Goal: Find specific page/section: Find specific page/section

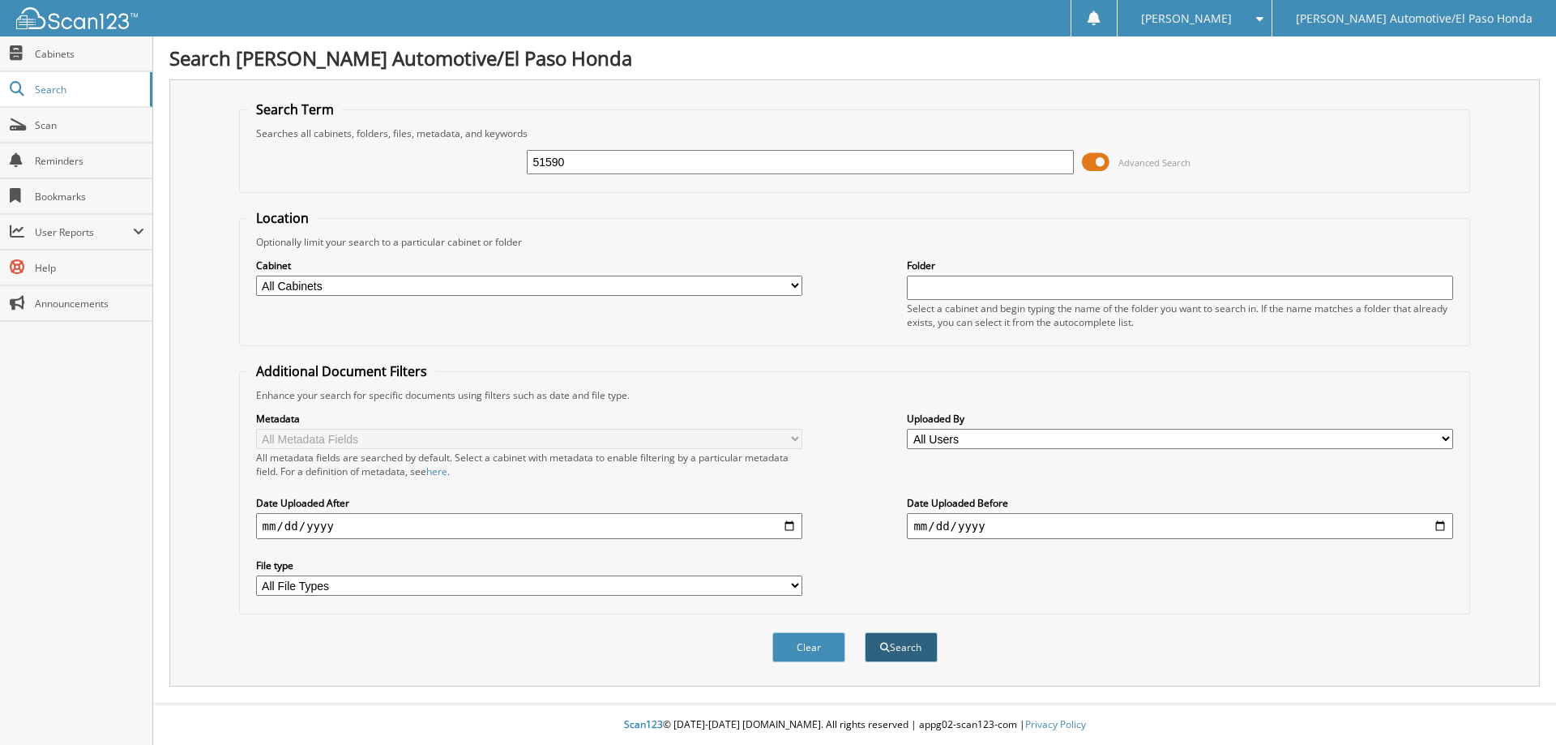
type input "51590"
click at [895, 648] on button "Search" at bounding box center [901, 647] width 73 height 30
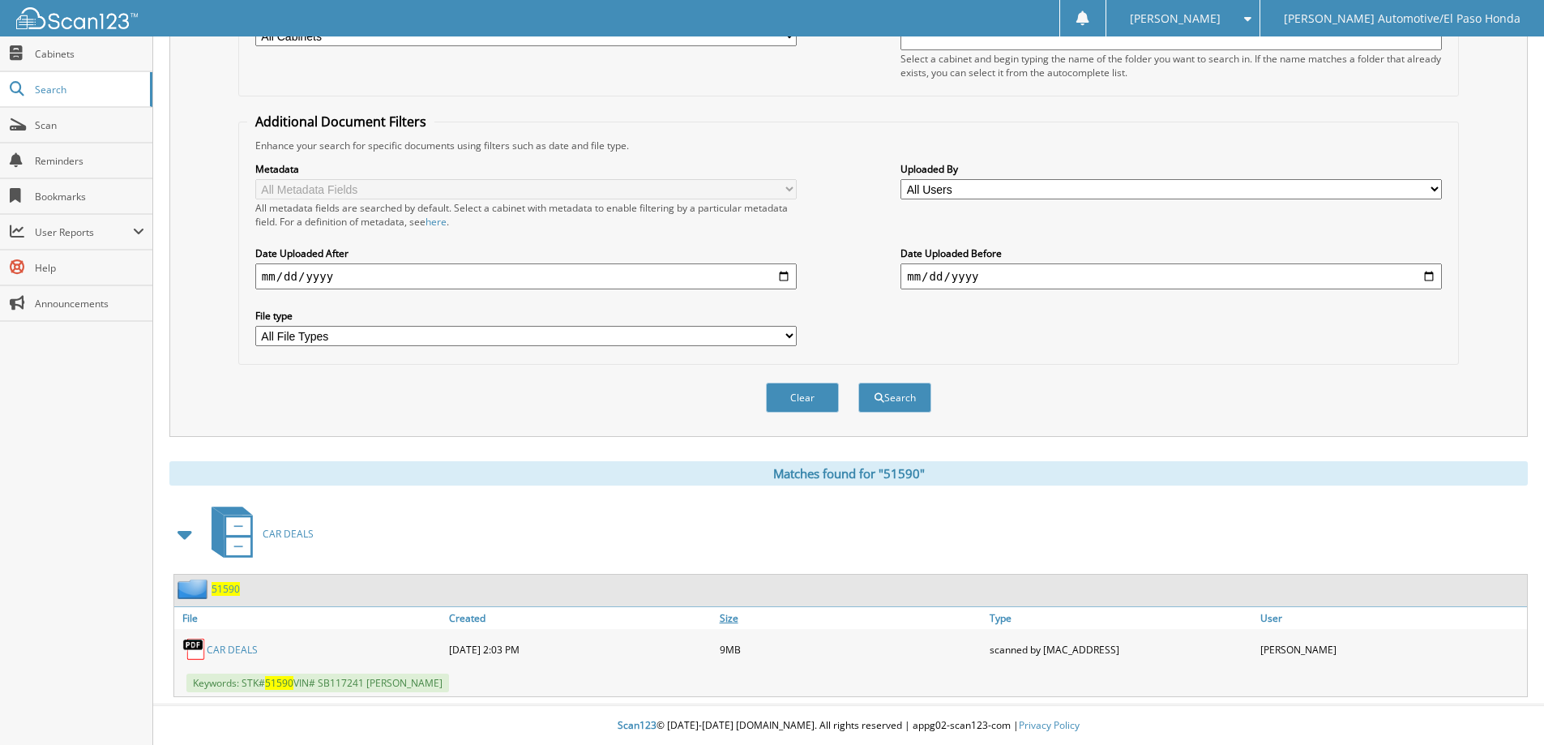
scroll to position [251, 0]
click at [232, 589] on span "51590" at bounding box center [225, 588] width 28 height 14
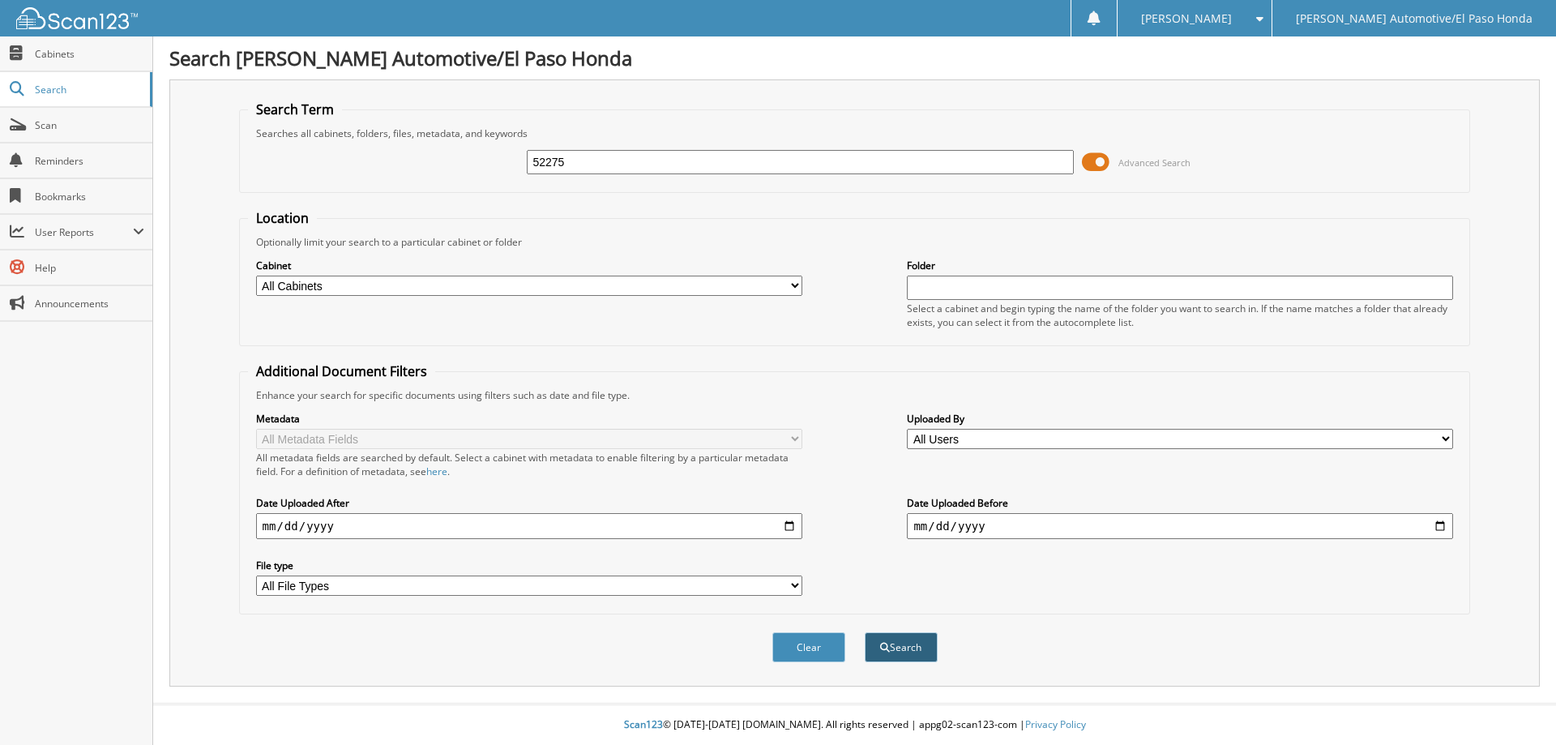
type input "52275"
click at [898, 642] on button "Search" at bounding box center [901, 647] width 73 height 30
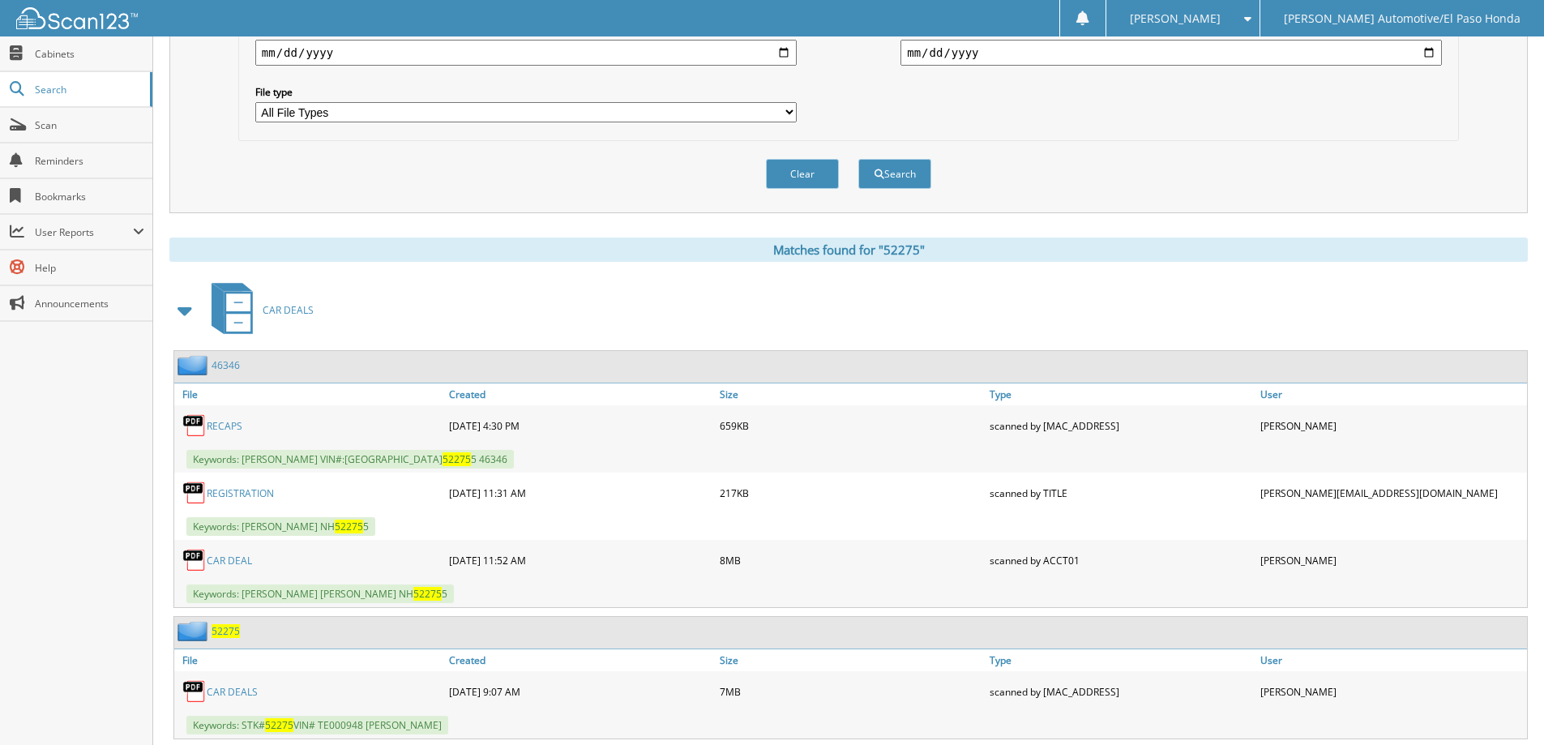
scroll to position [517, 0]
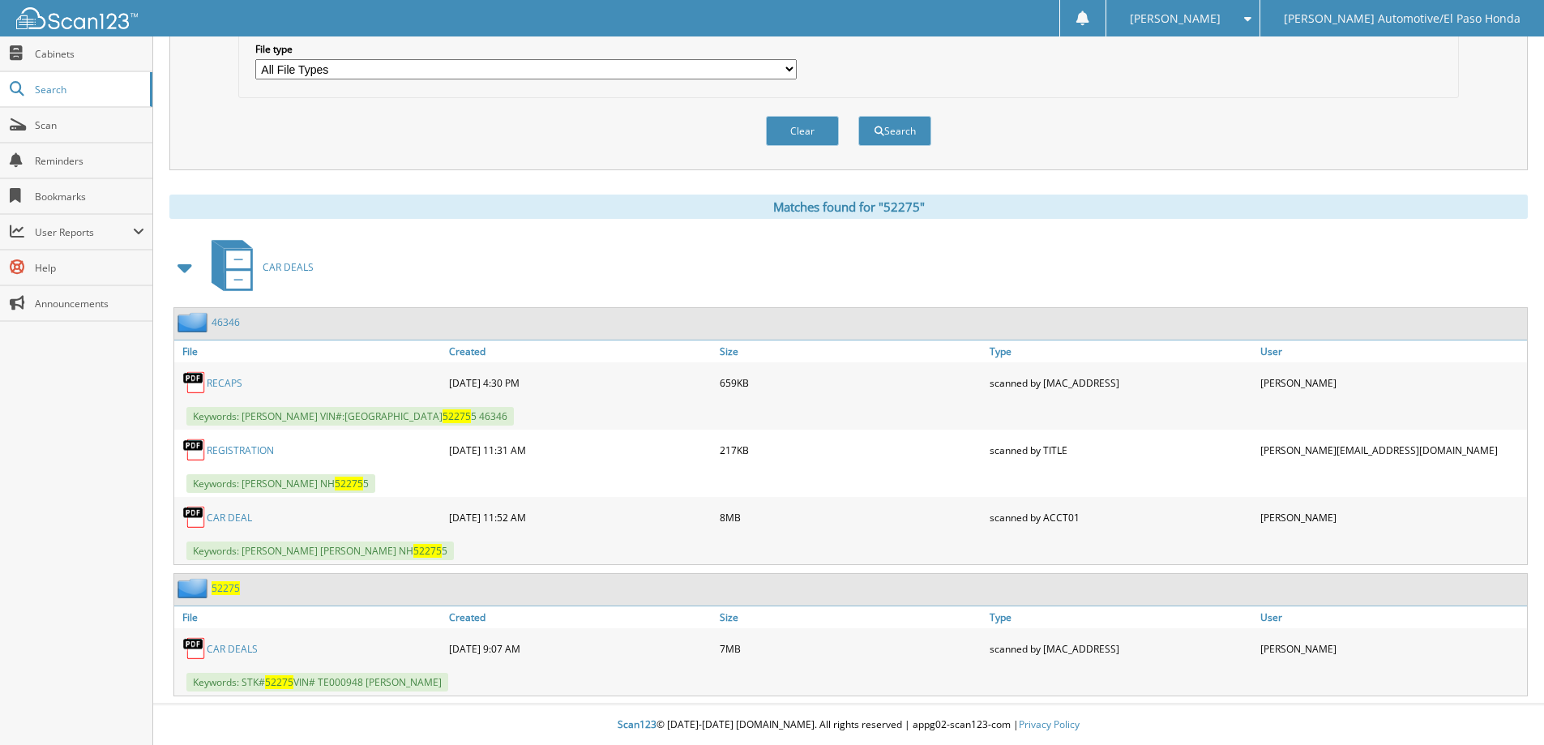
click at [224, 590] on span "52275" at bounding box center [225, 588] width 28 height 14
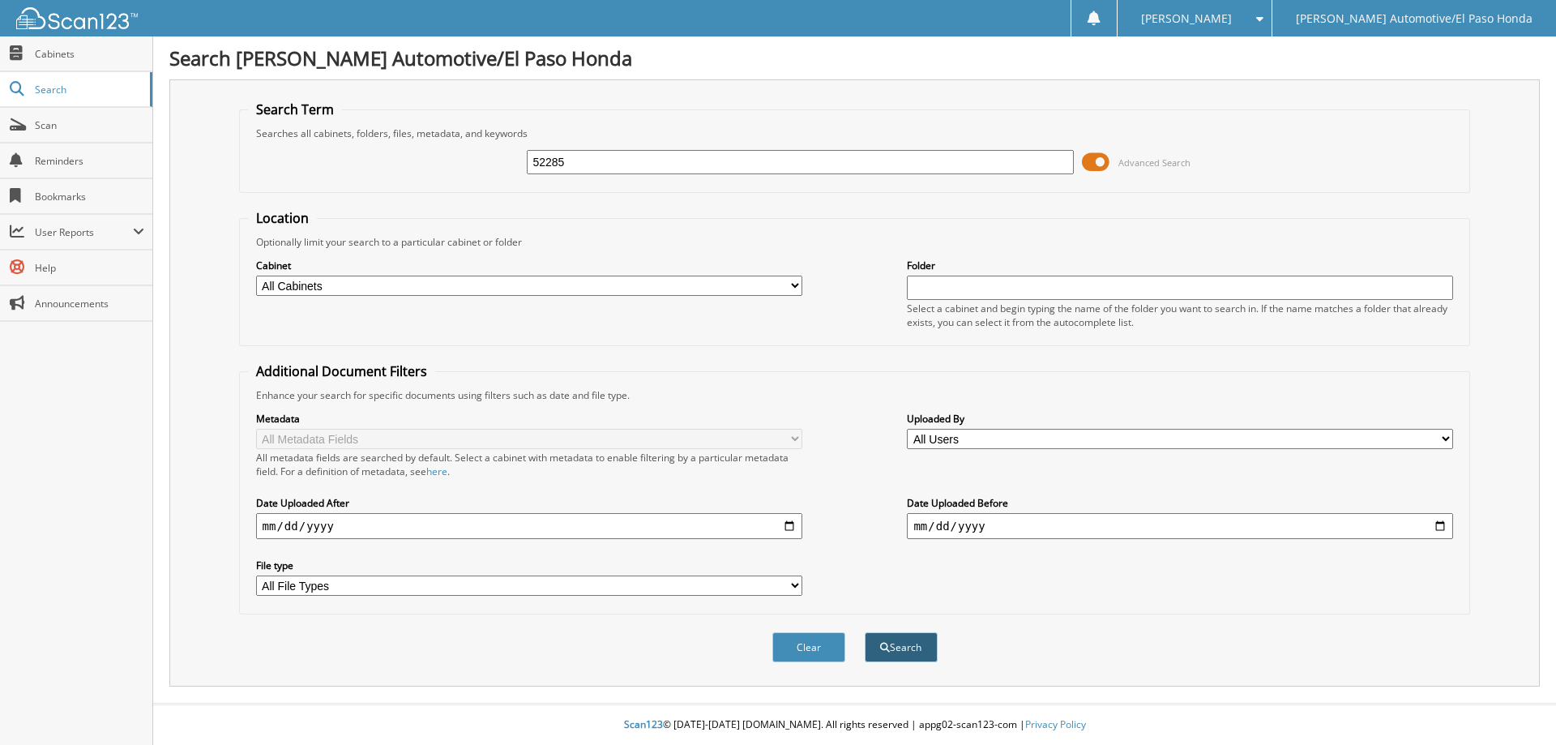
type input "52285"
click at [913, 651] on button "Search" at bounding box center [901, 647] width 73 height 30
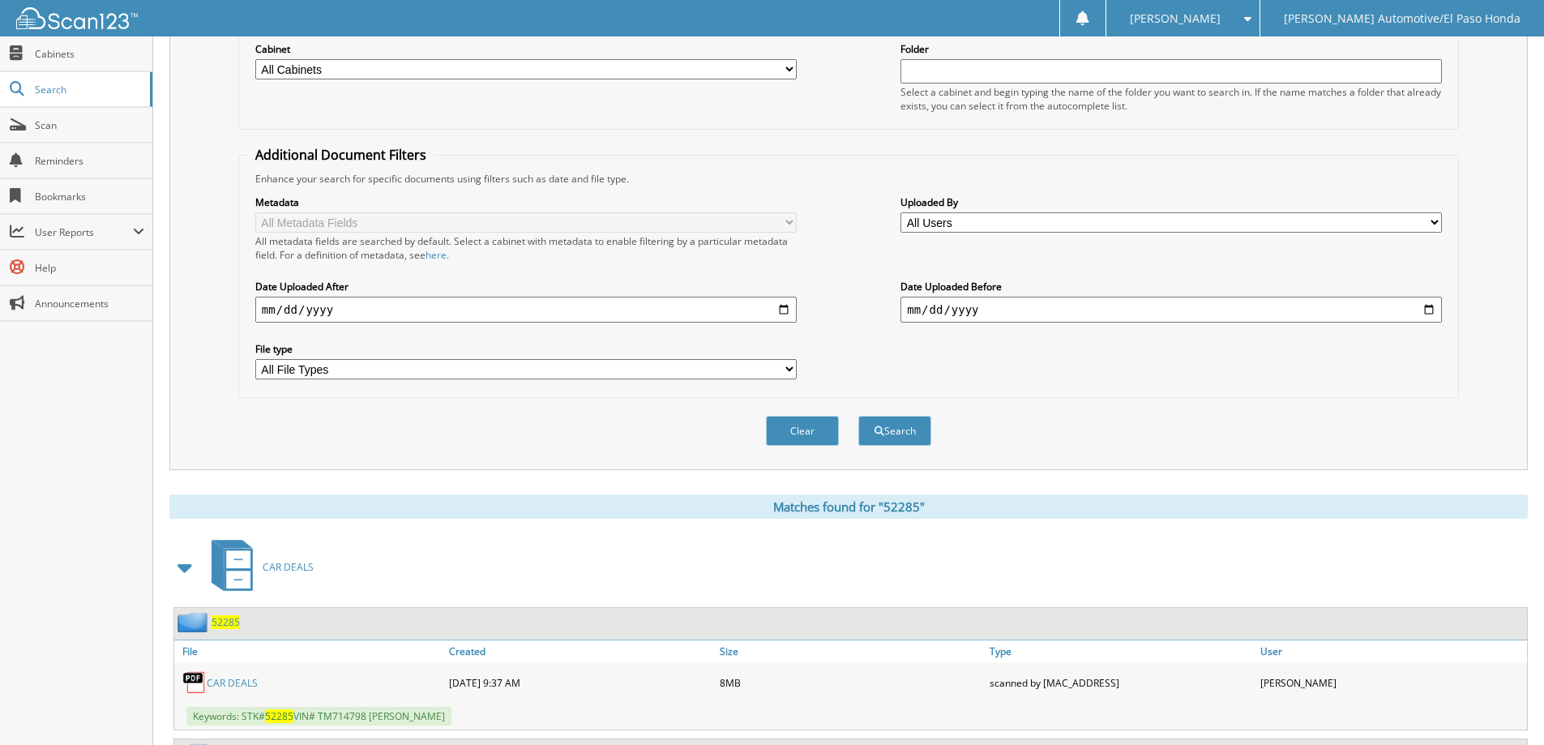
scroll to position [382, 0]
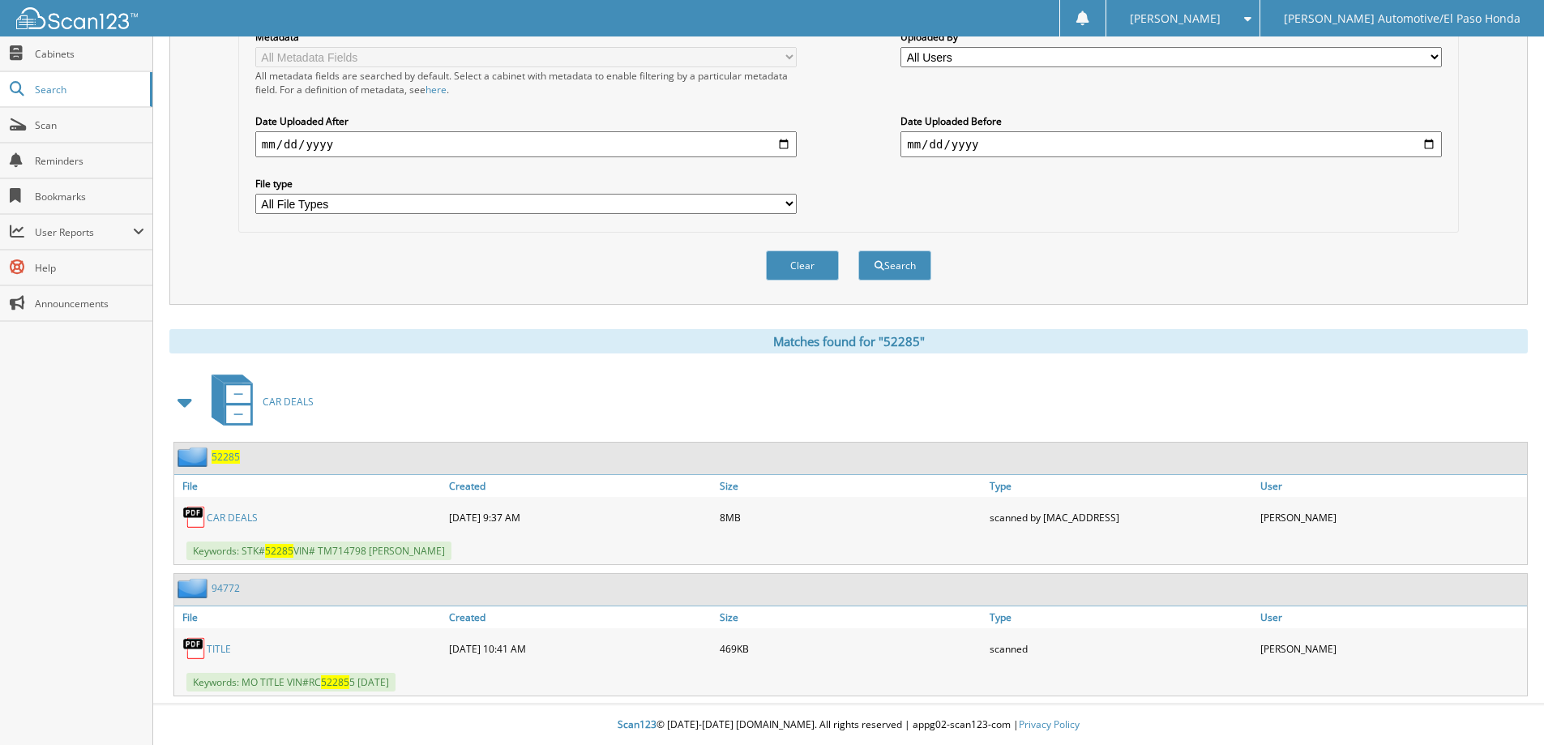
click at [234, 457] on span "52285" at bounding box center [225, 457] width 28 height 14
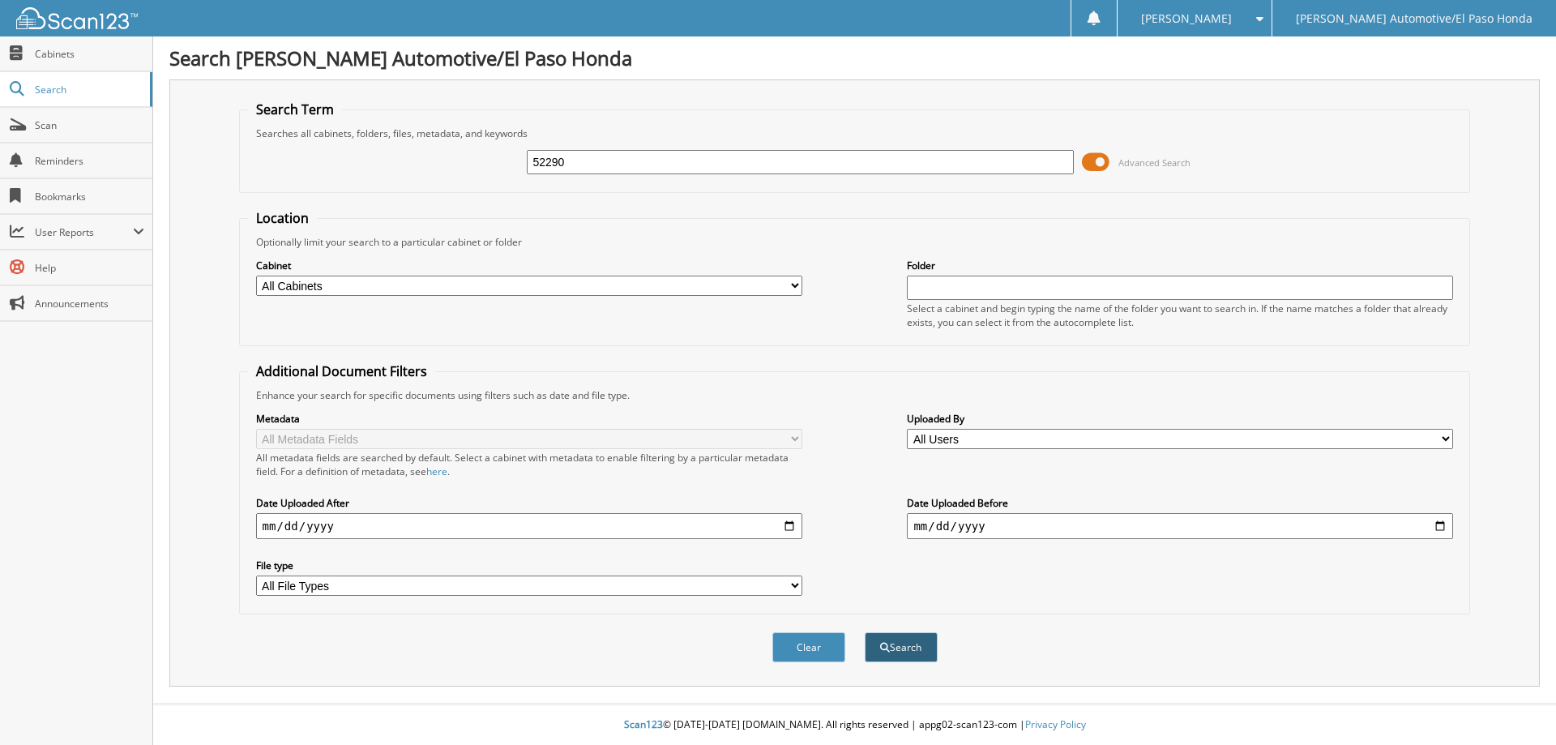
type input "52290"
drag, startPoint x: 883, startPoint y: 648, endPoint x: 894, endPoint y: 647, distance: 10.6
click at [894, 647] on button "Search" at bounding box center [901, 647] width 73 height 30
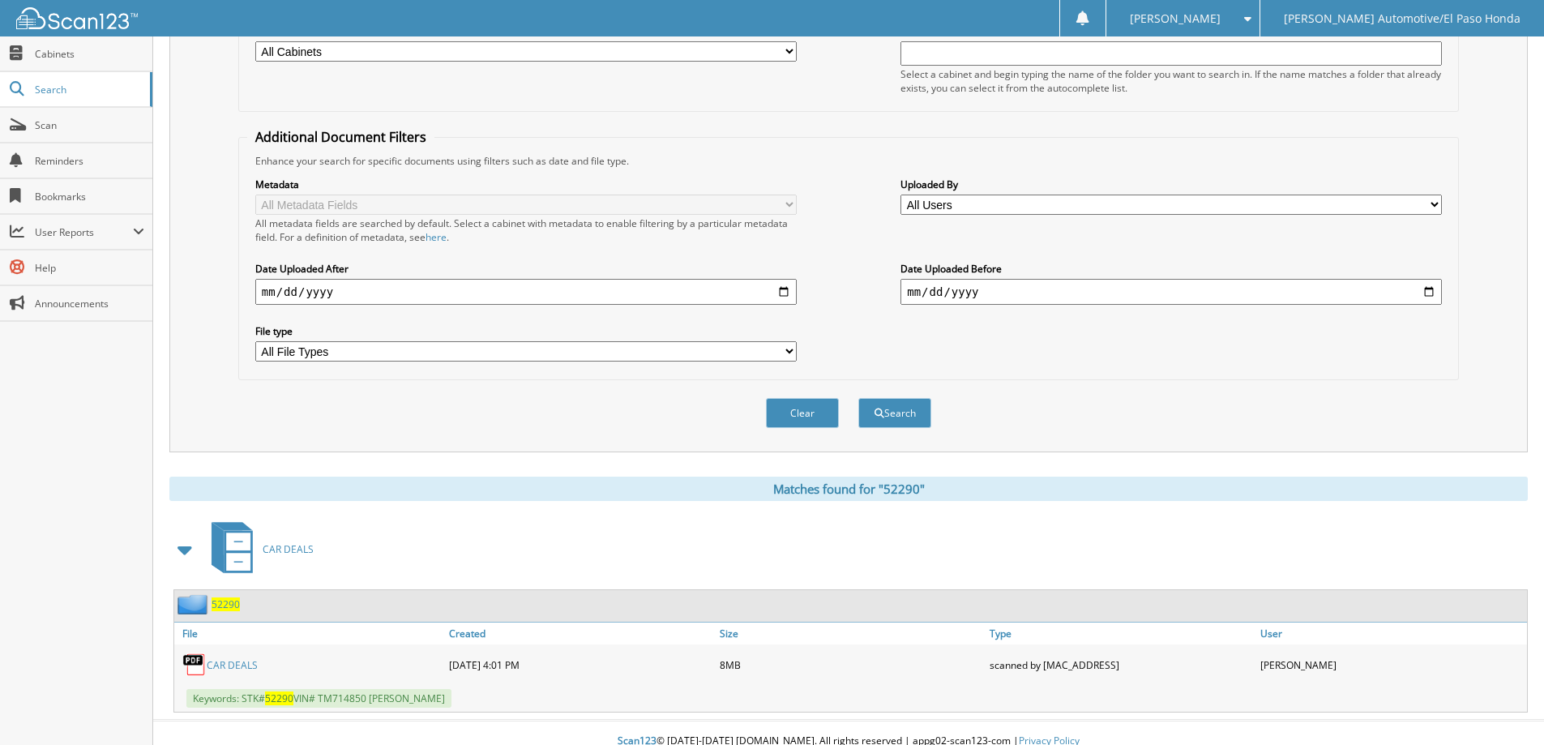
scroll to position [251, 0]
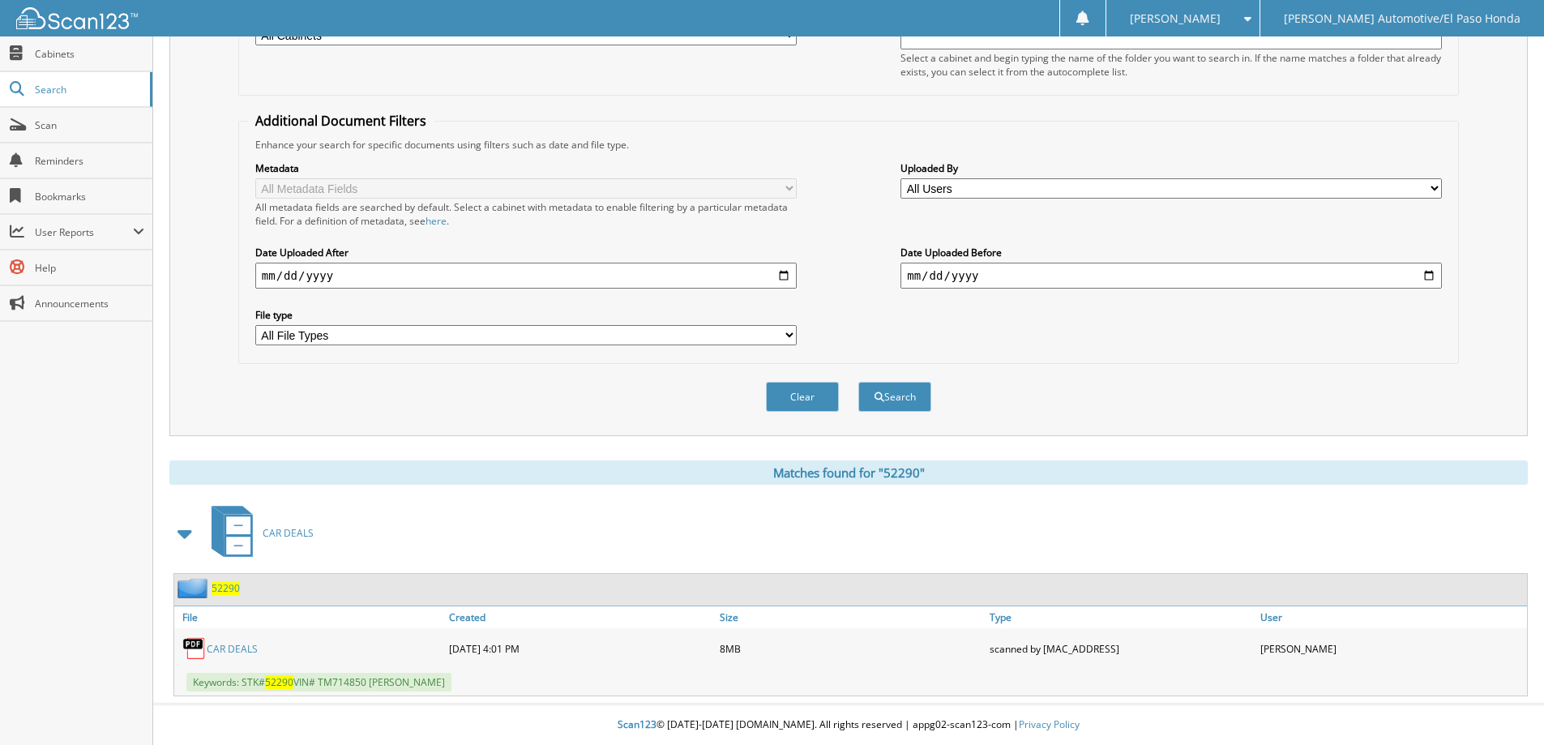
click at [220, 584] on span "52290" at bounding box center [225, 588] width 28 height 14
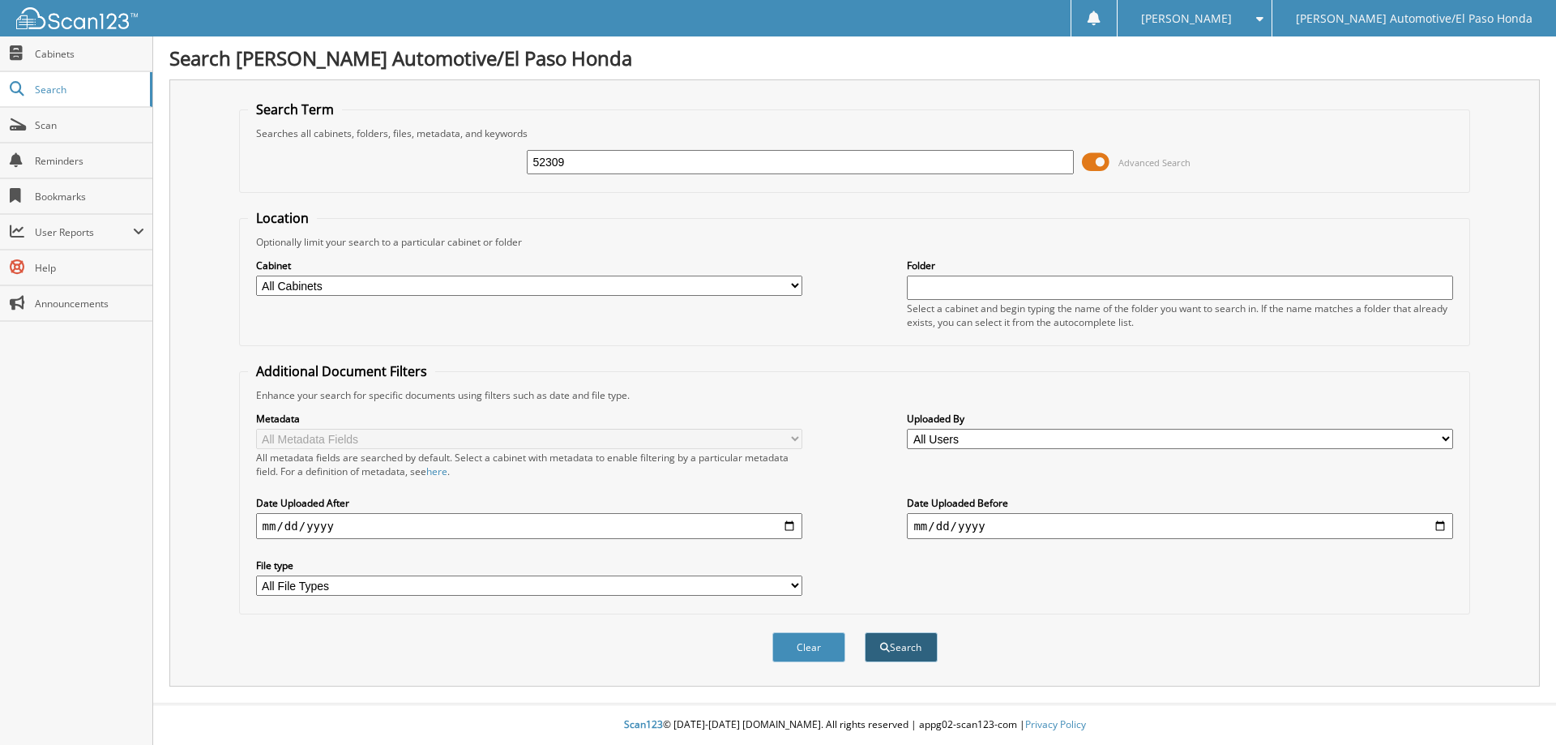
type input "52309"
click at [891, 645] on button "Search" at bounding box center [901, 647] width 73 height 30
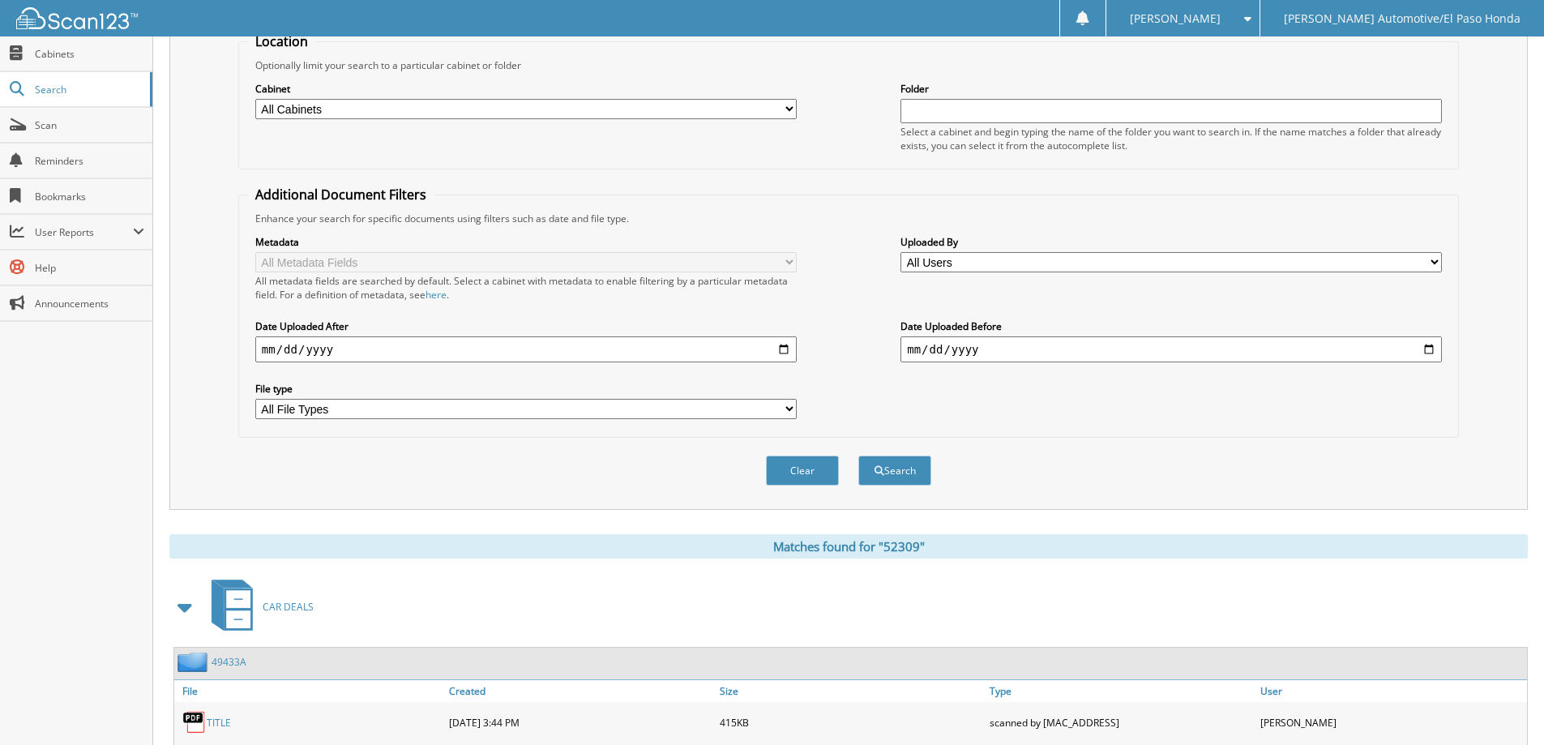
scroll to position [382, 0]
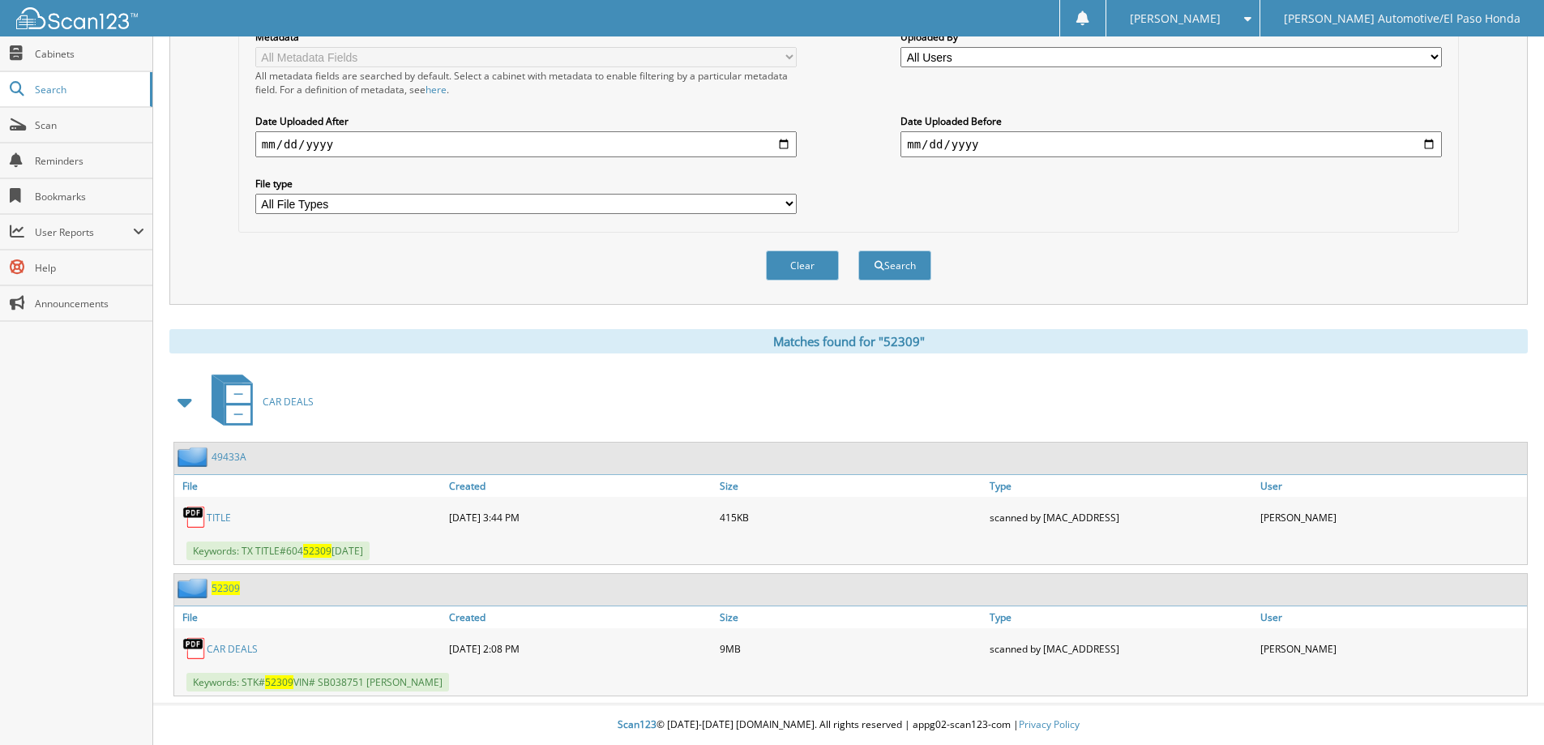
click at [222, 588] on span "52309" at bounding box center [225, 588] width 28 height 14
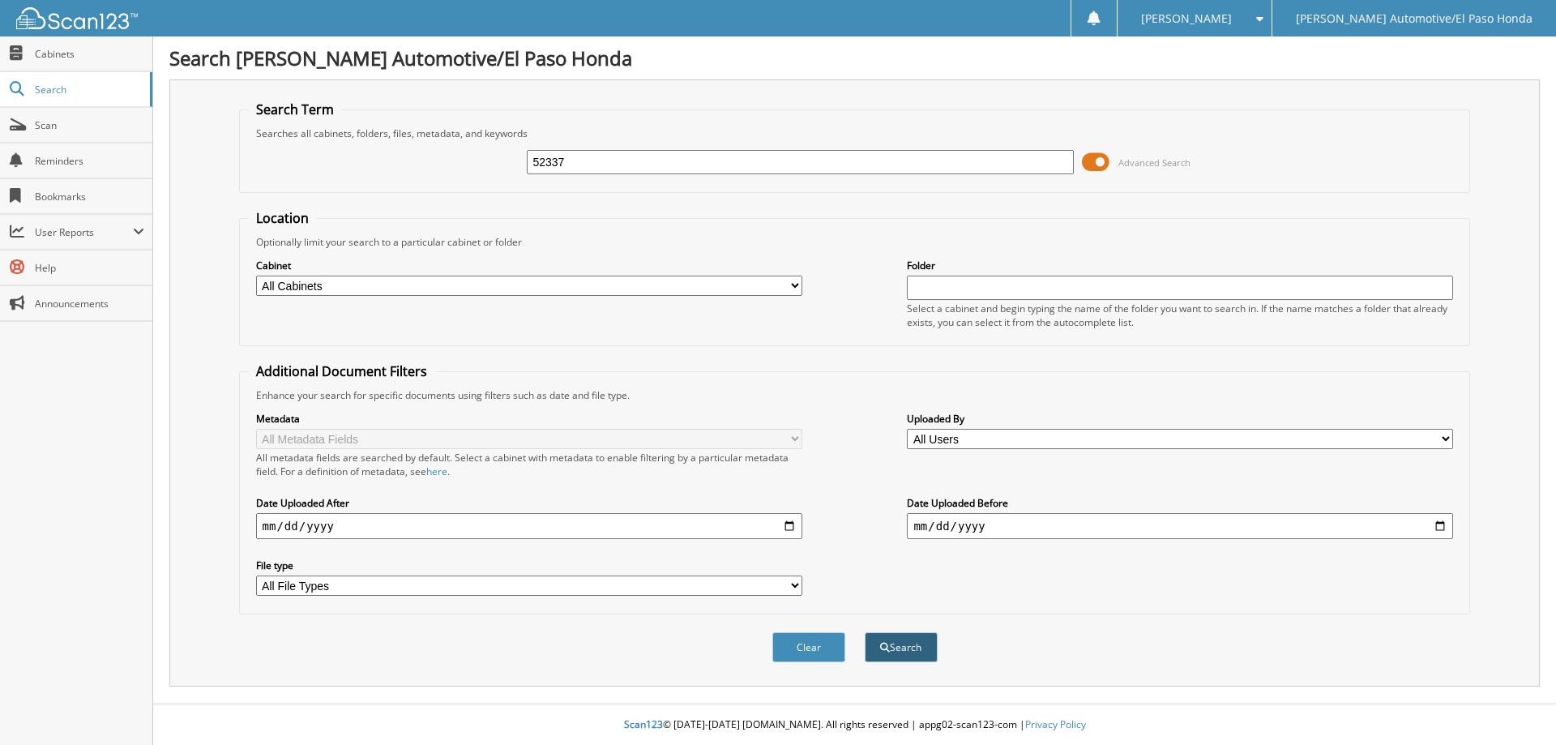
type input "52337"
click at [894, 651] on button "Search" at bounding box center [901, 647] width 73 height 30
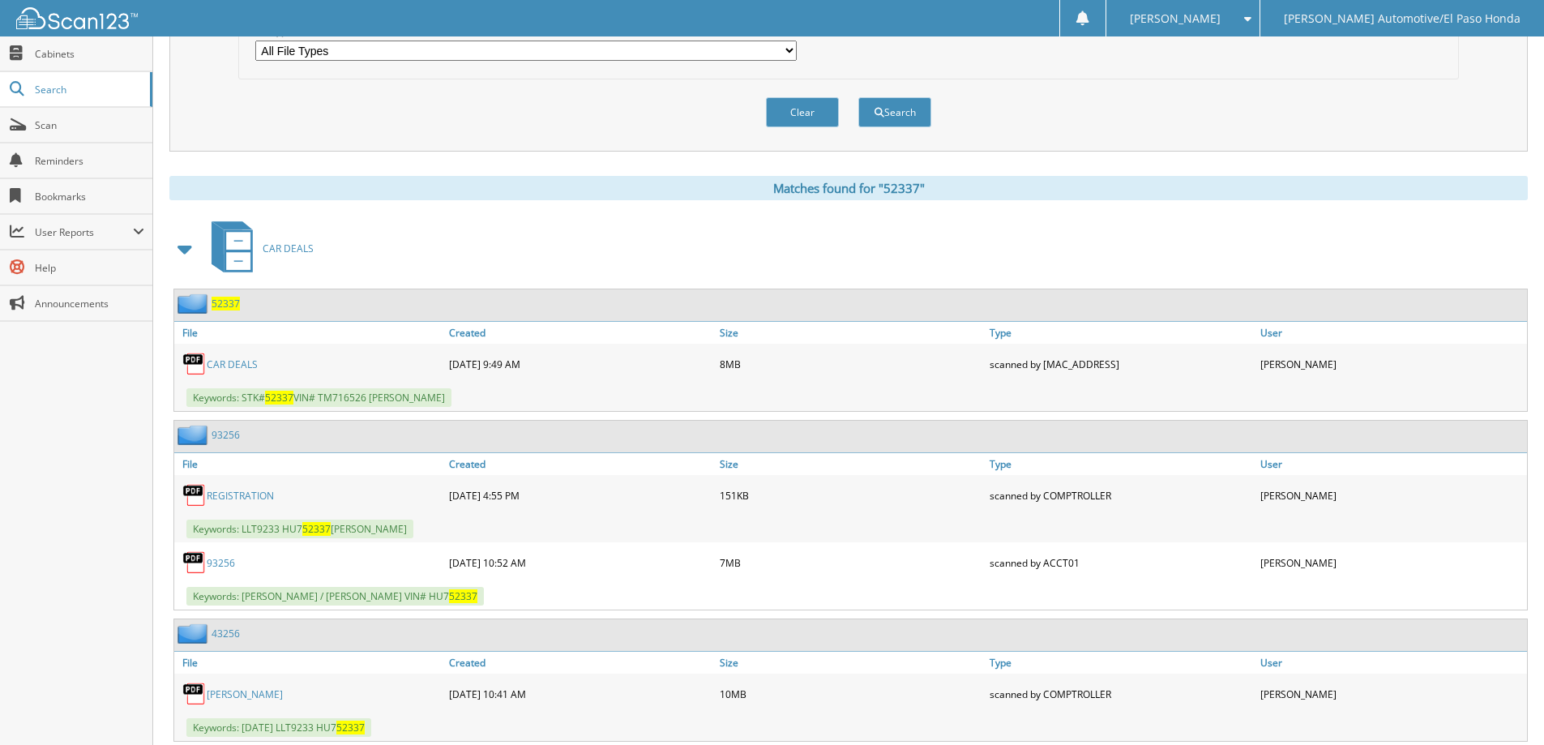
scroll to position [622, 0]
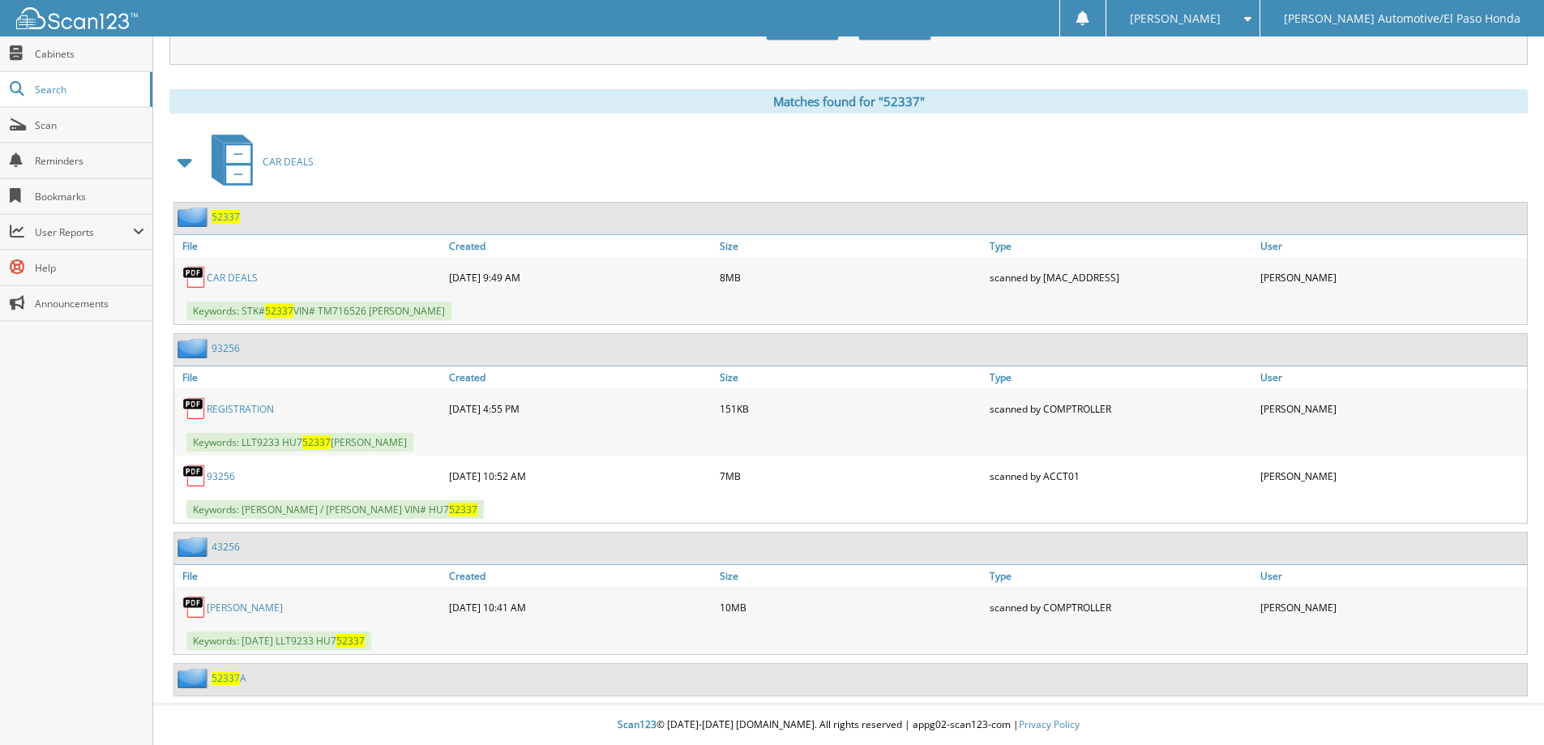
click at [225, 218] on span "52337" at bounding box center [225, 217] width 28 height 14
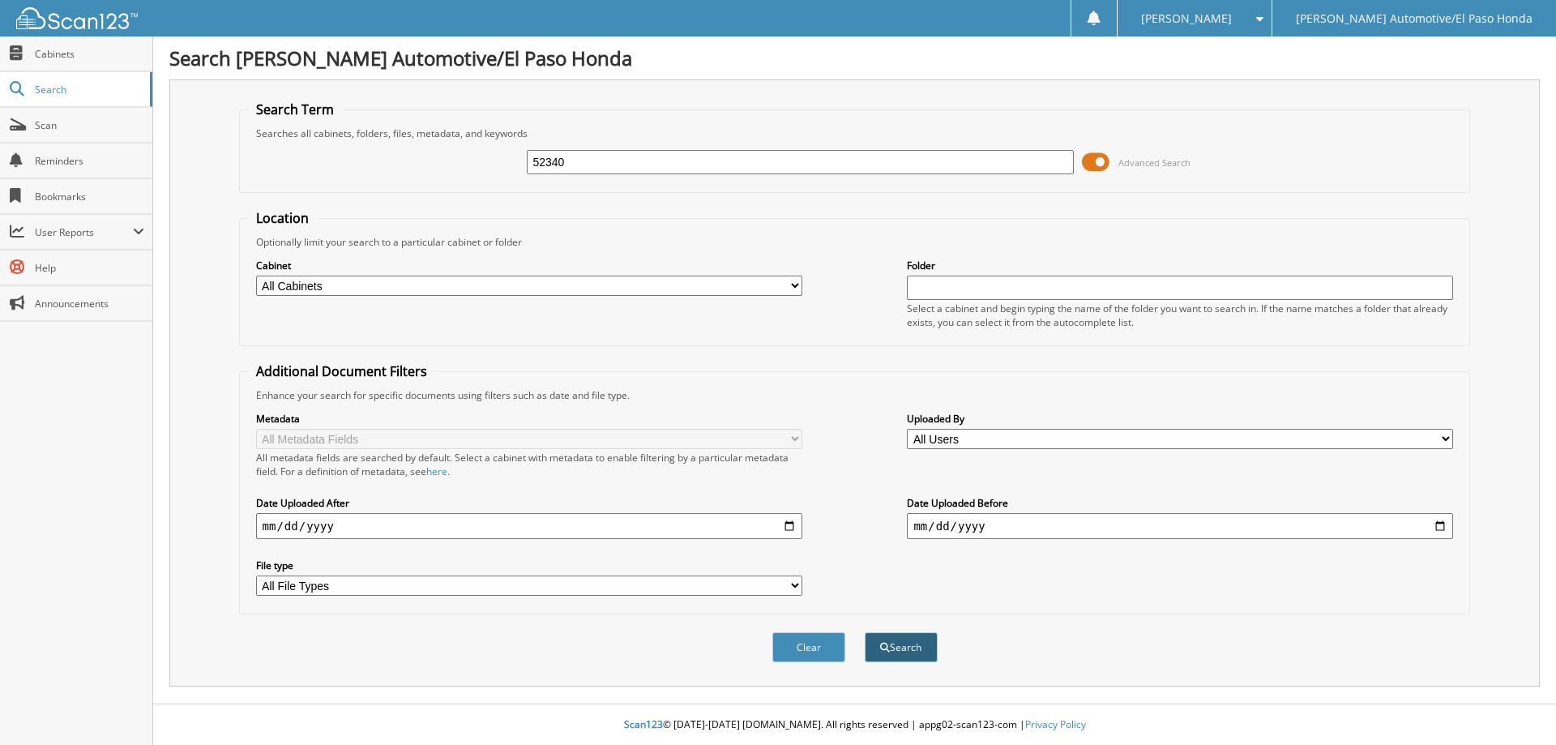
type input "52340"
click at [903, 643] on button "Search" at bounding box center [901, 647] width 73 height 30
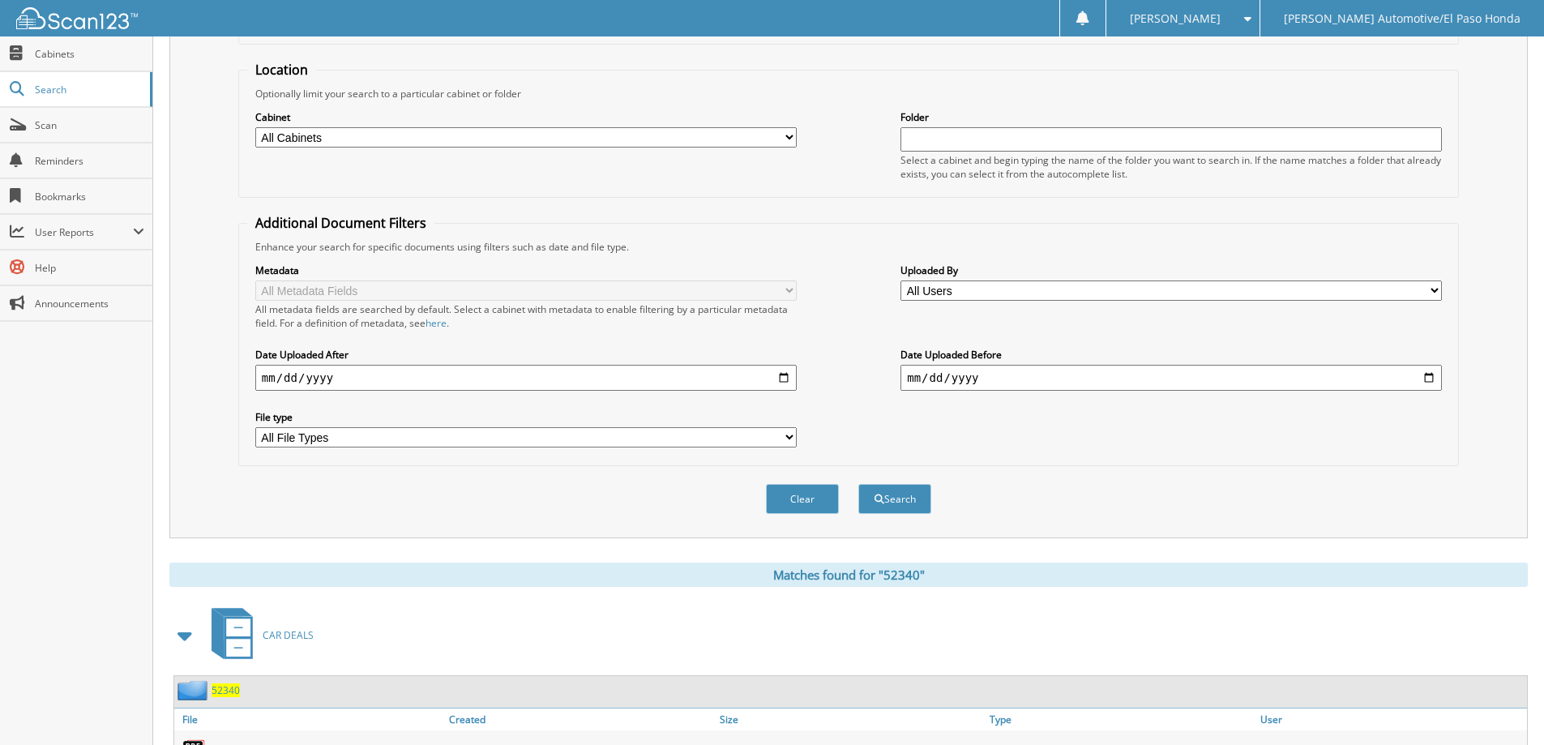
scroll to position [251, 0]
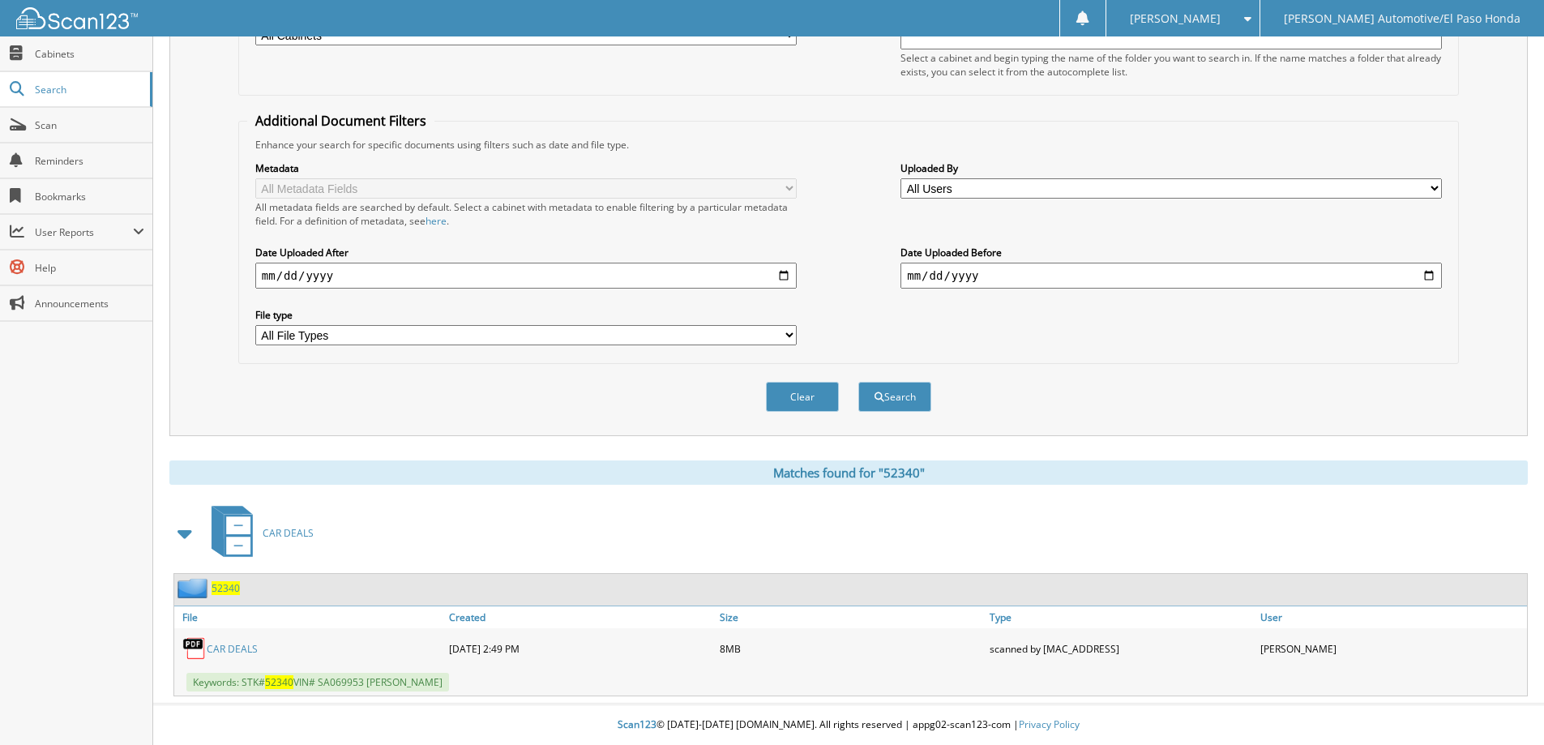
click at [230, 590] on span "52340" at bounding box center [225, 588] width 28 height 14
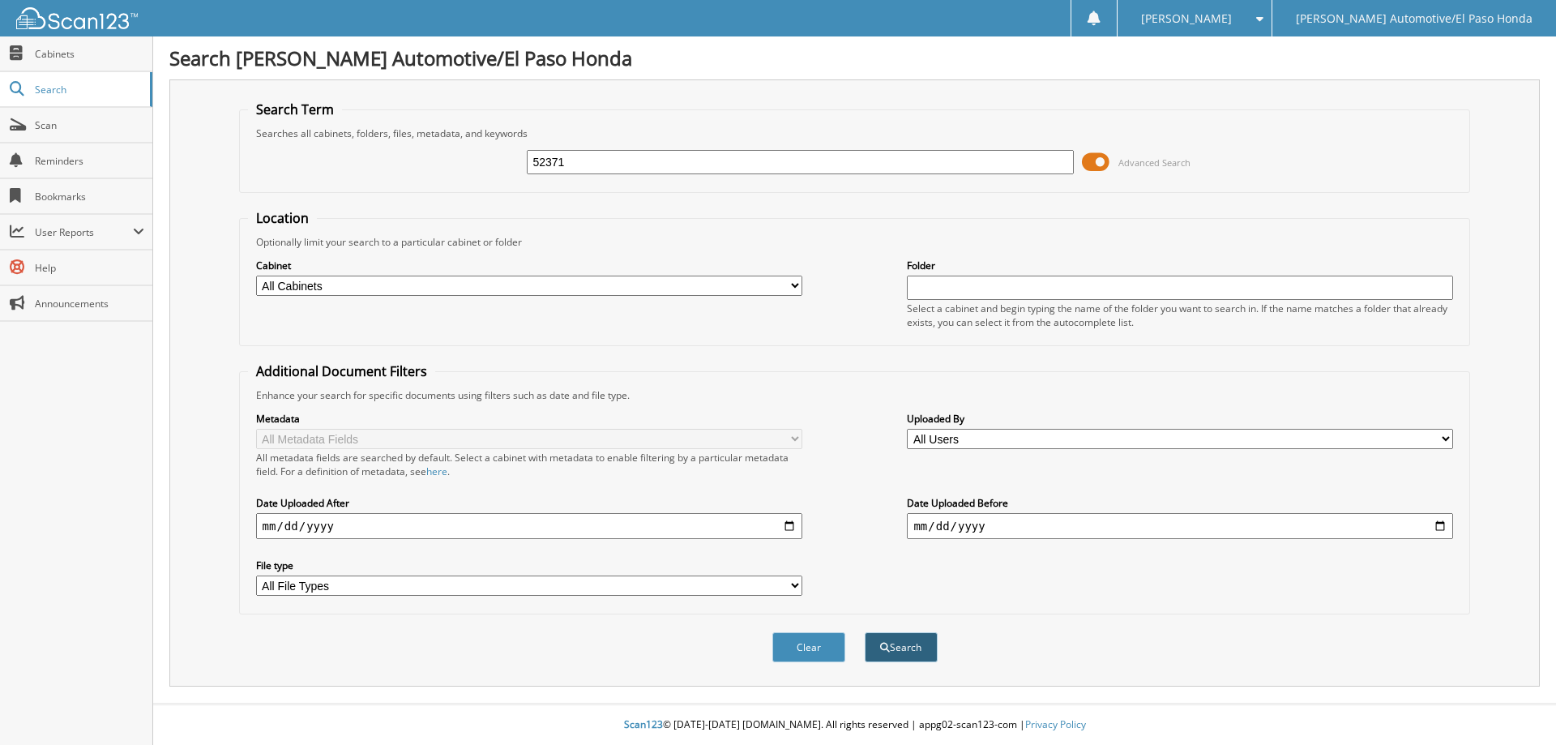
type input "52371"
click at [891, 645] on button "Search" at bounding box center [901, 647] width 73 height 30
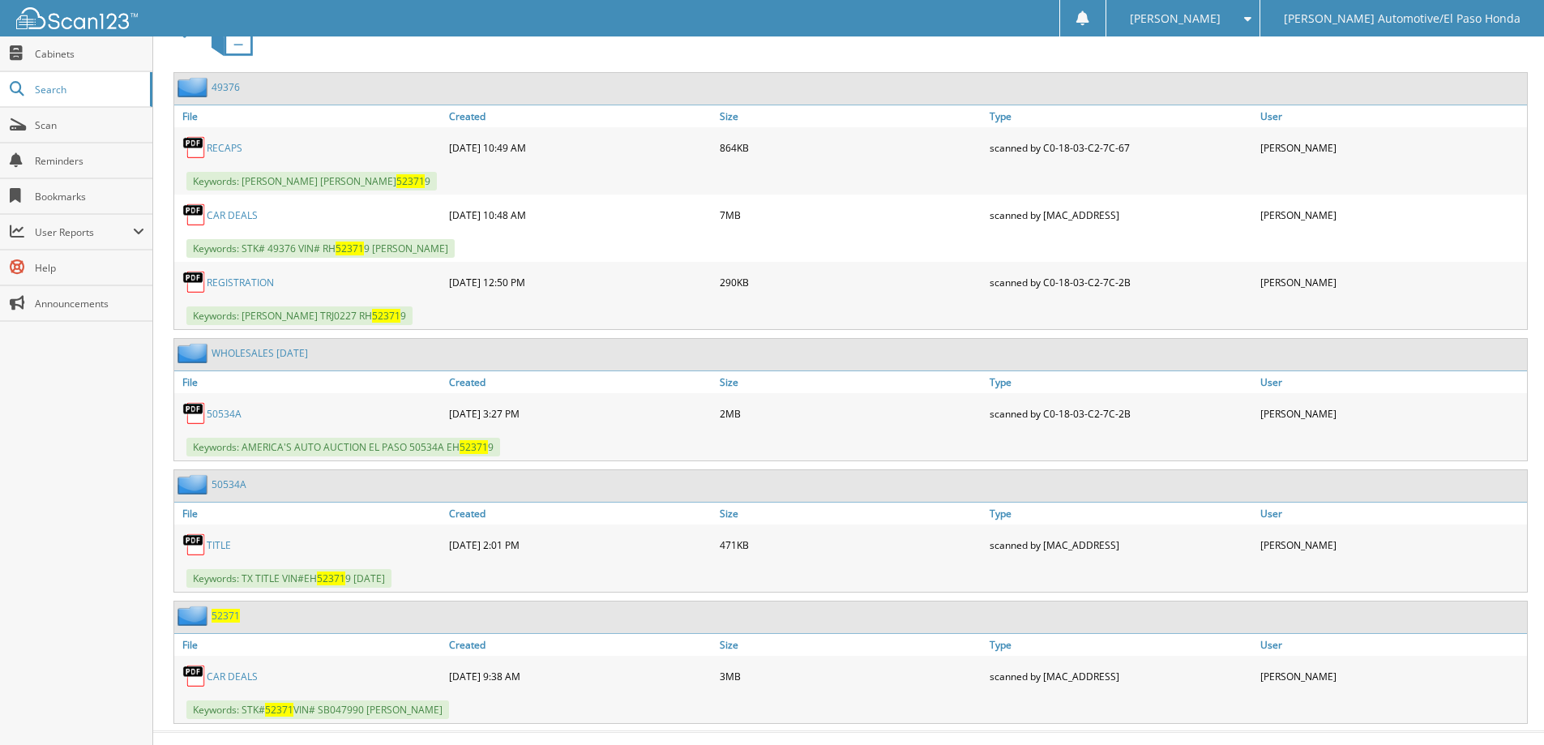
scroll to position [779, 0]
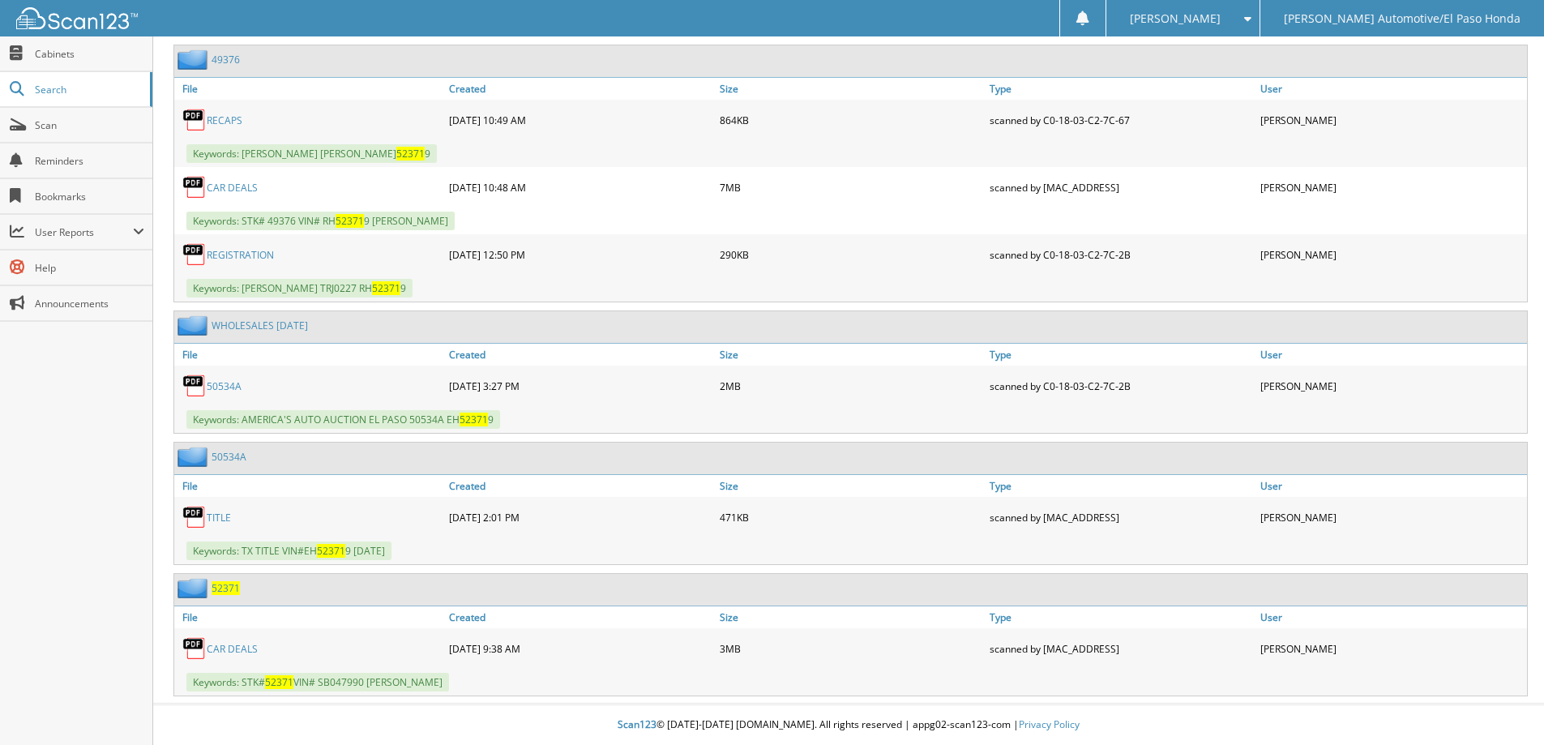
click at [223, 588] on span "52371" at bounding box center [225, 588] width 28 height 14
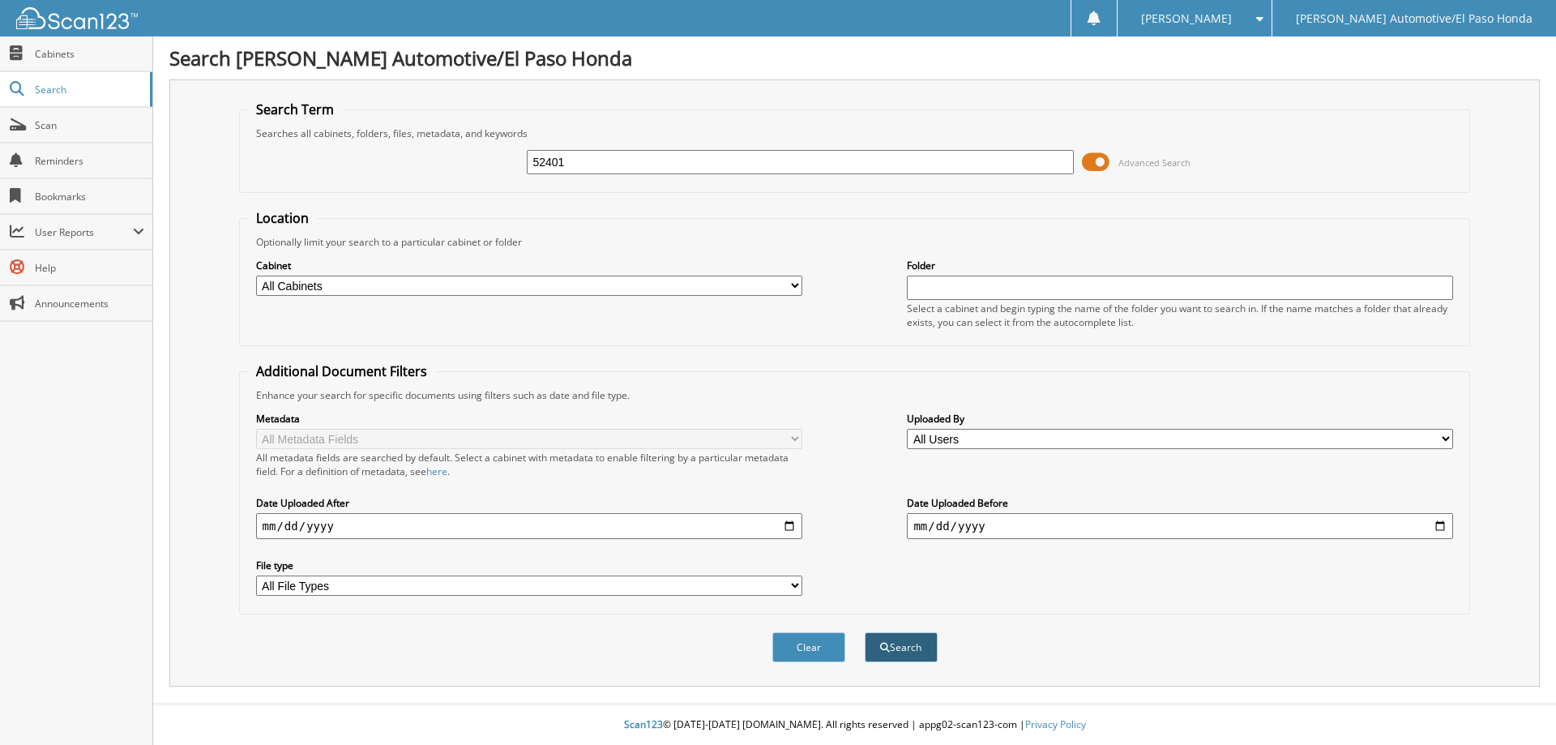
type input "52401"
click at [888, 648] on button "Search" at bounding box center [901, 647] width 73 height 30
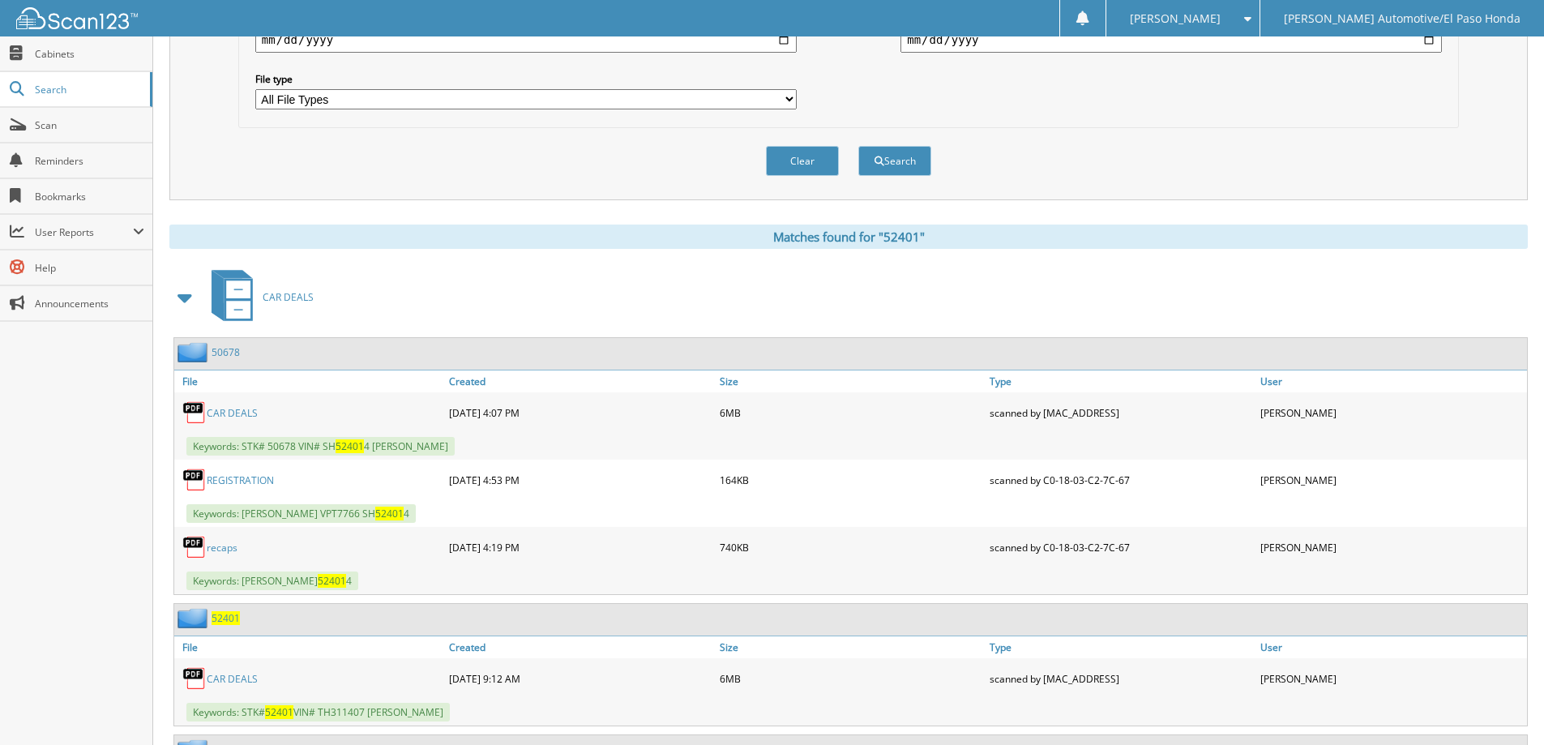
scroll to position [648, 0]
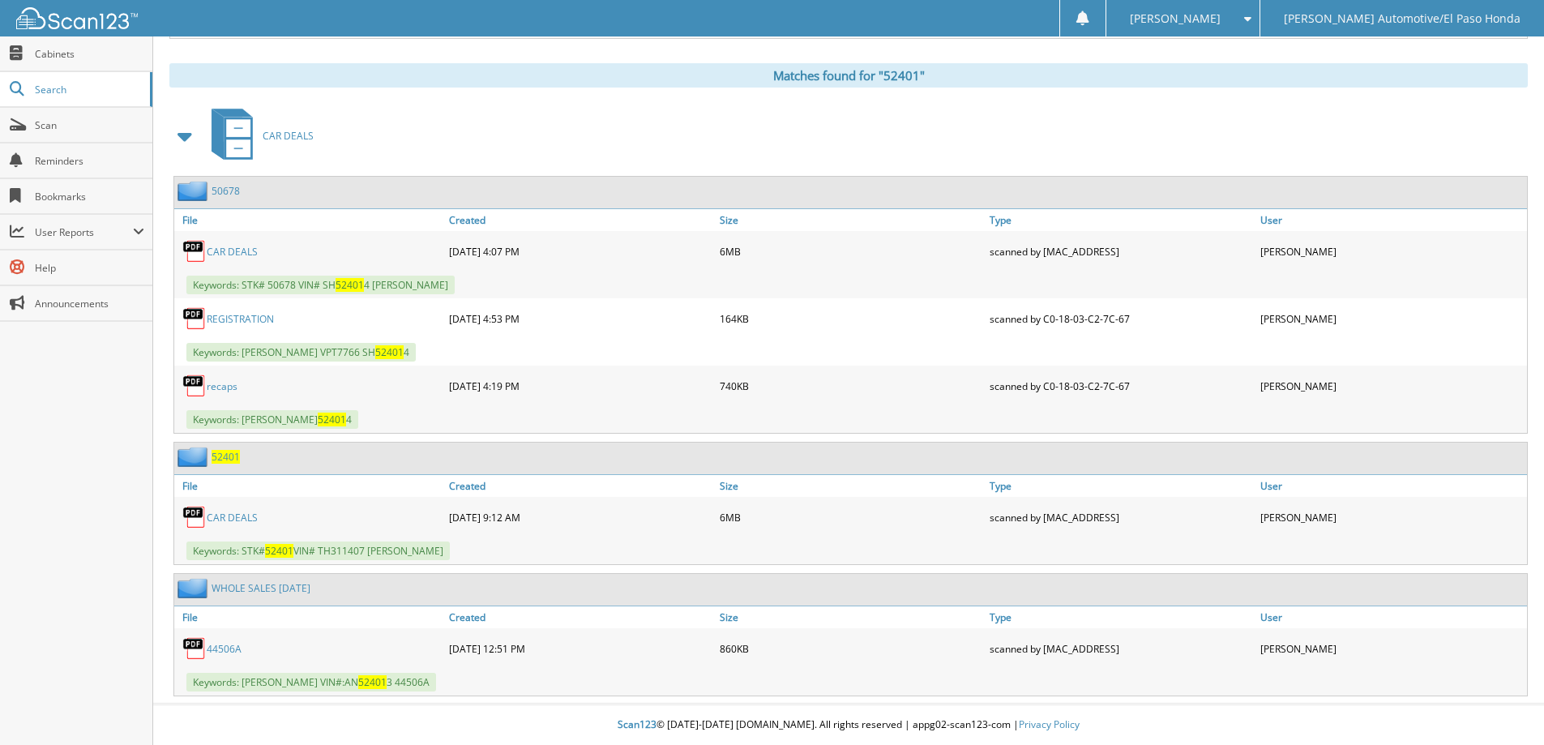
click at [220, 457] on span "52401" at bounding box center [225, 457] width 28 height 14
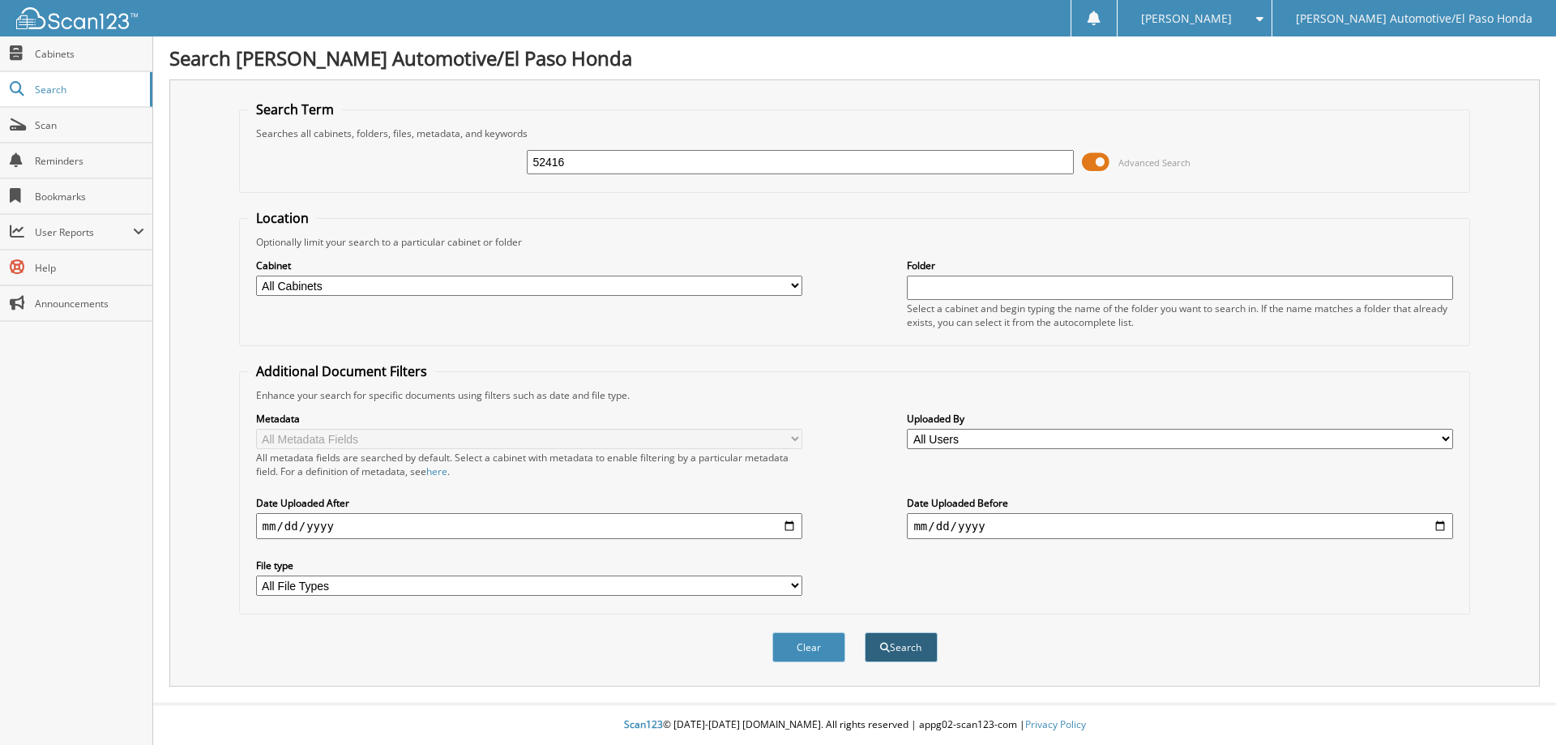
type input "52416"
click at [919, 651] on button "Search" at bounding box center [901, 647] width 73 height 30
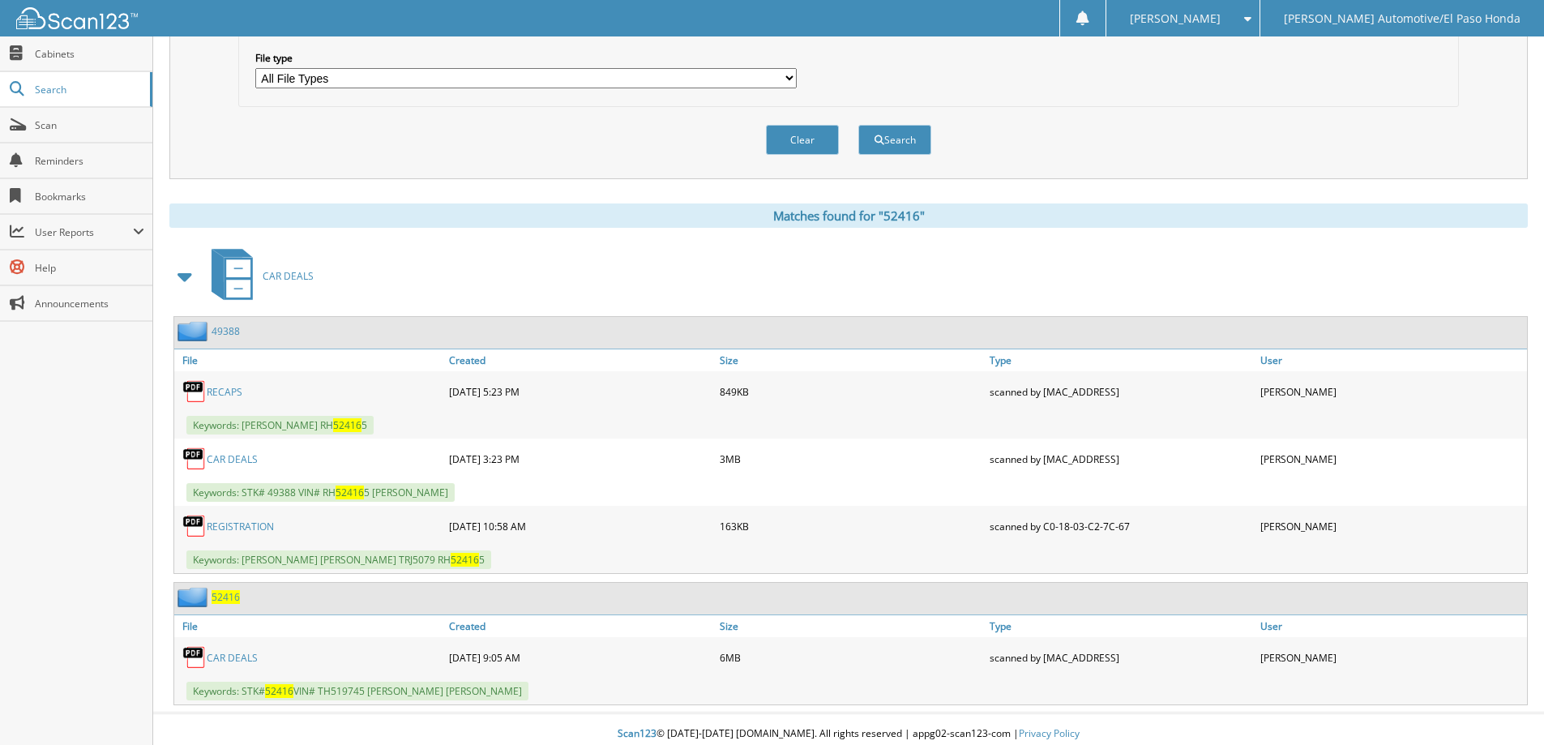
scroll to position [517, 0]
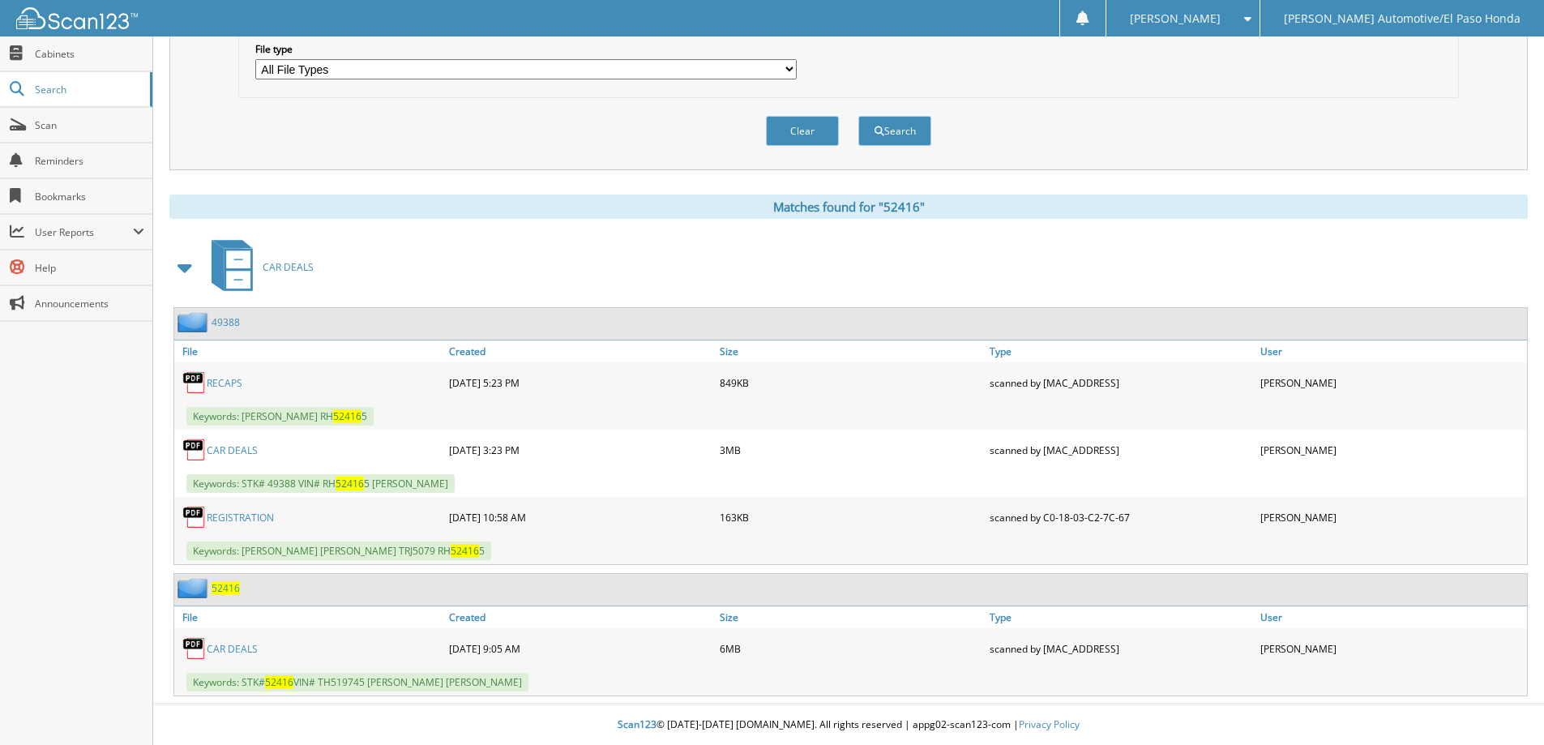
click at [224, 587] on span "52416" at bounding box center [225, 588] width 28 height 14
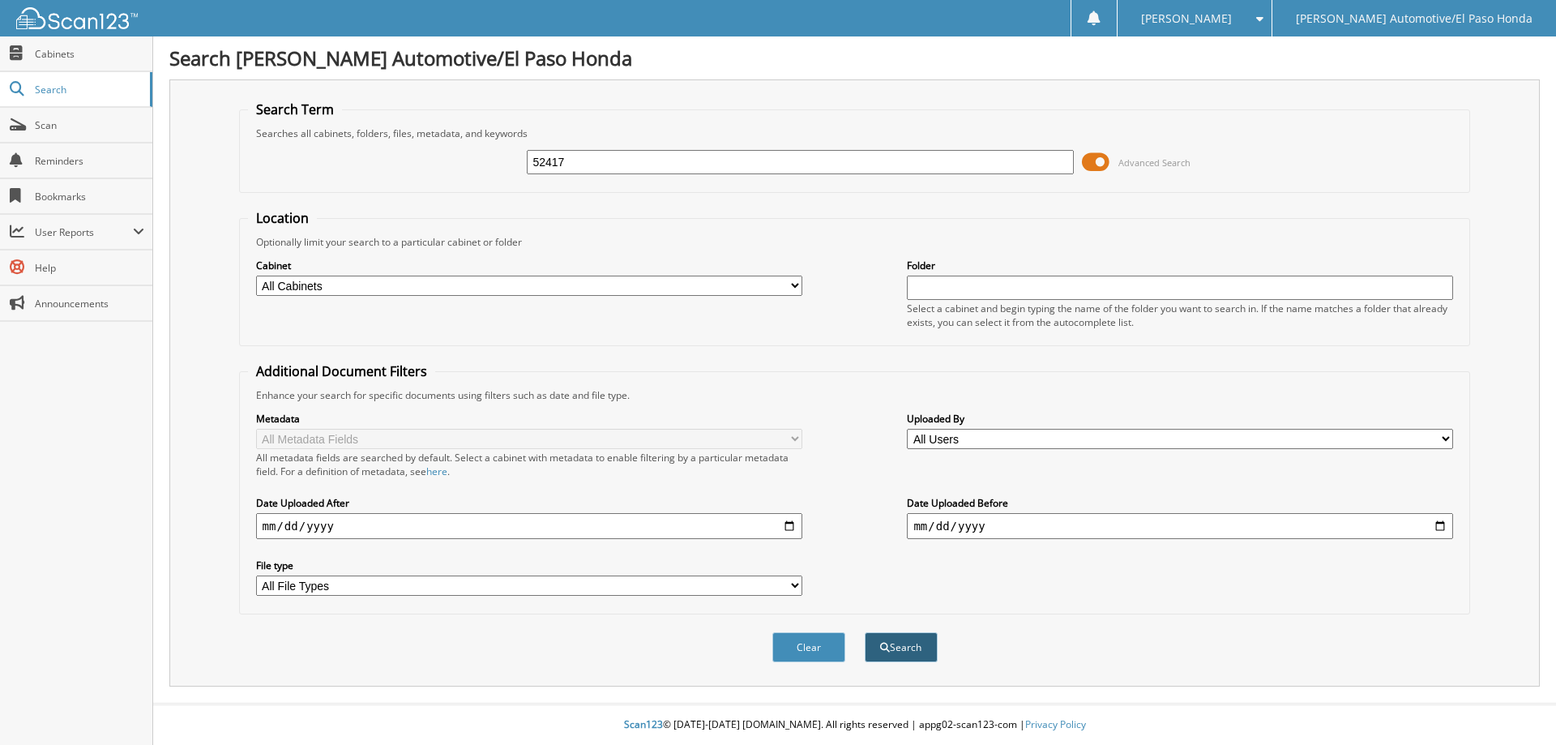
type input "52417"
click at [891, 650] on button "Search" at bounding box center [901, 647] width 73 height 30
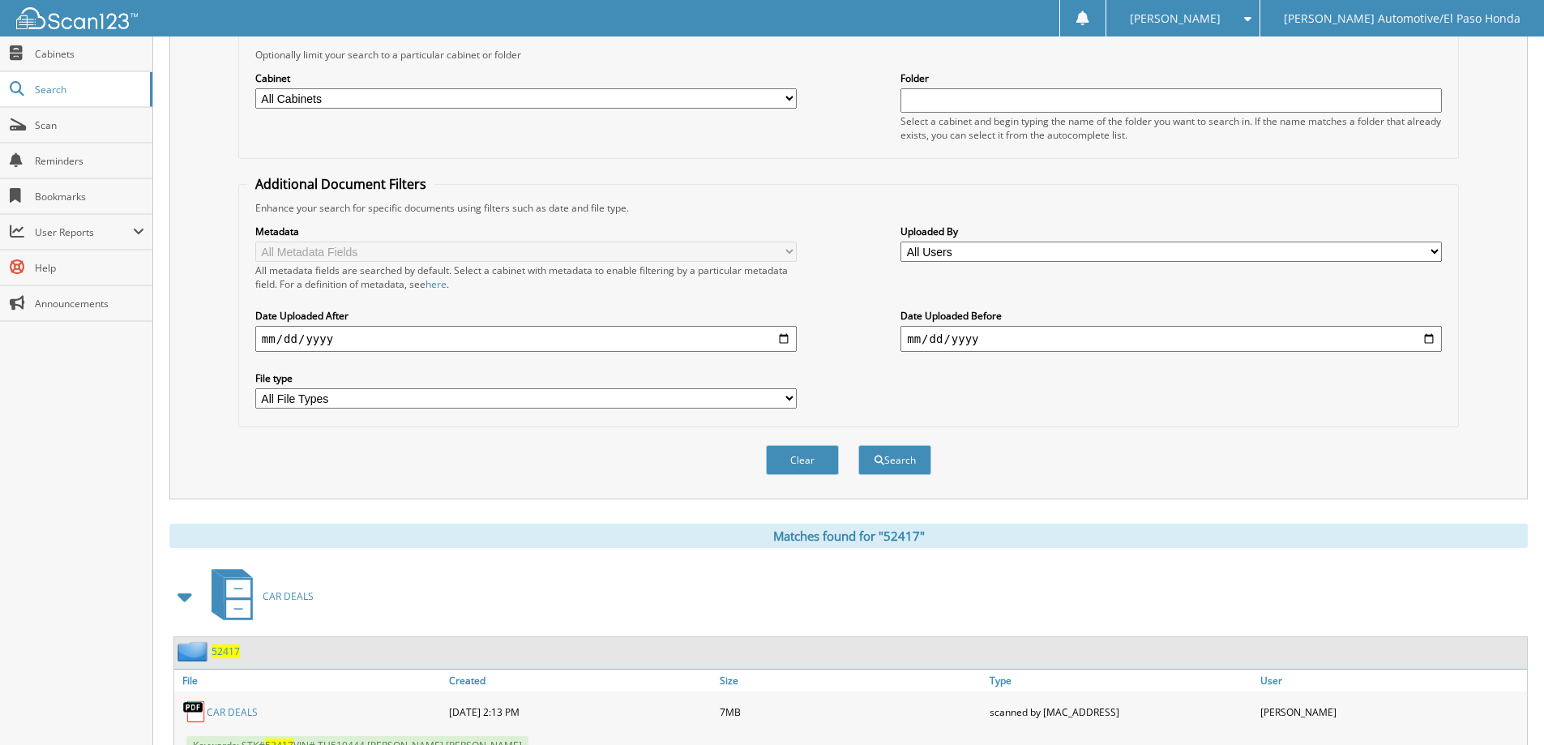
scroll to position [251, 0]
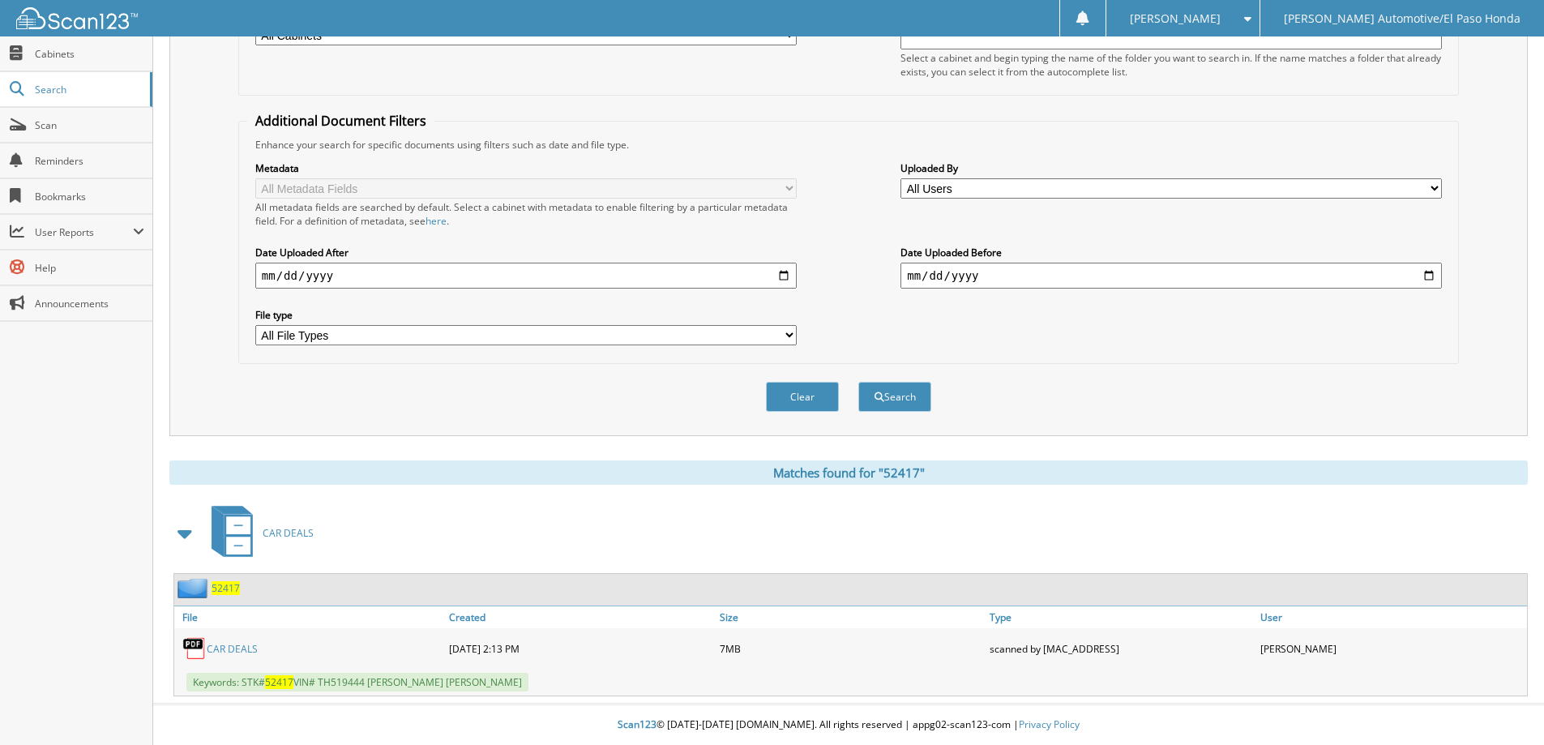
click at [224, 586] on span "52417" at bounding box center [225, 588] width 28 height 14
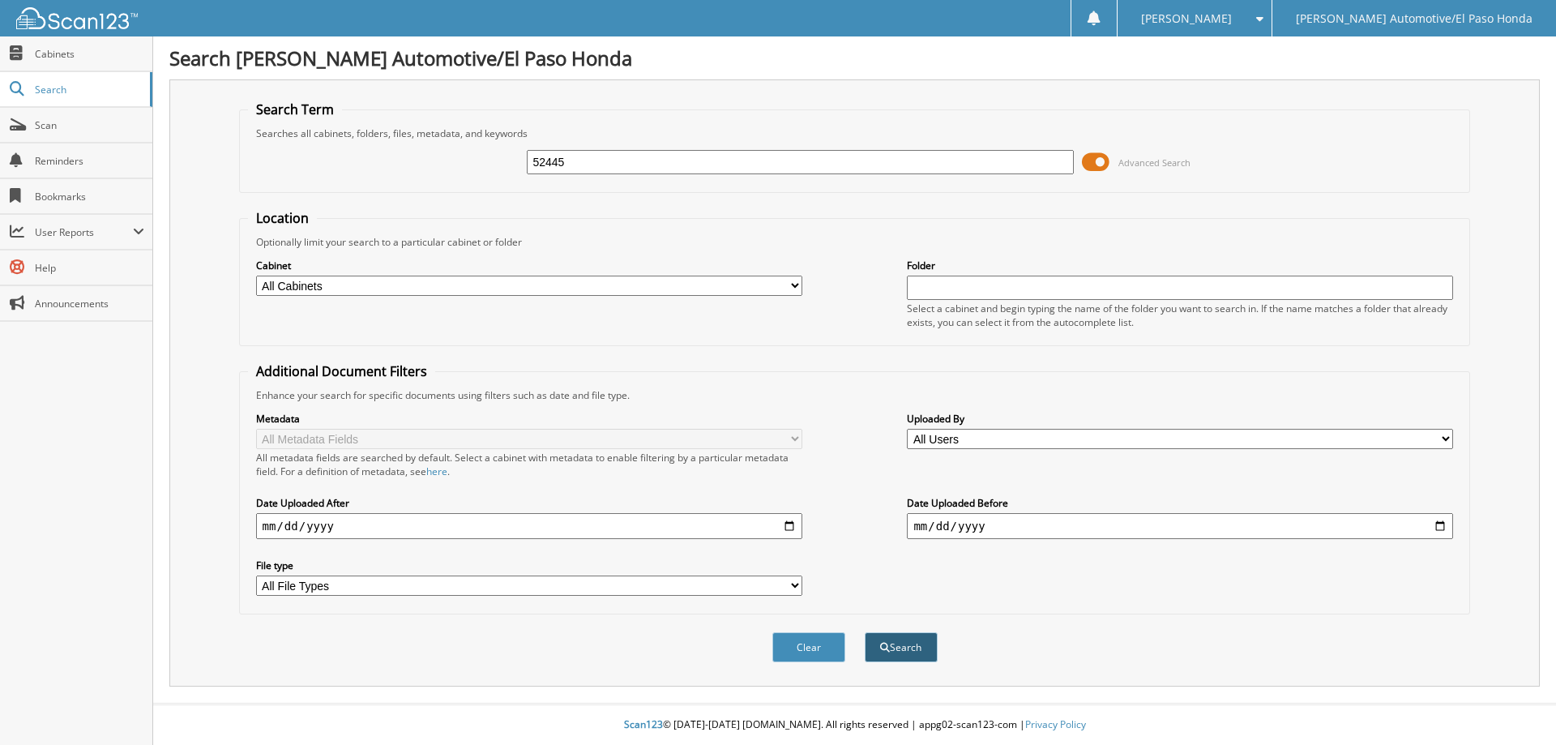
type input "52445"
click at [910, 645] on button "Search" at bounding box center [901, 647] width 73 height 30
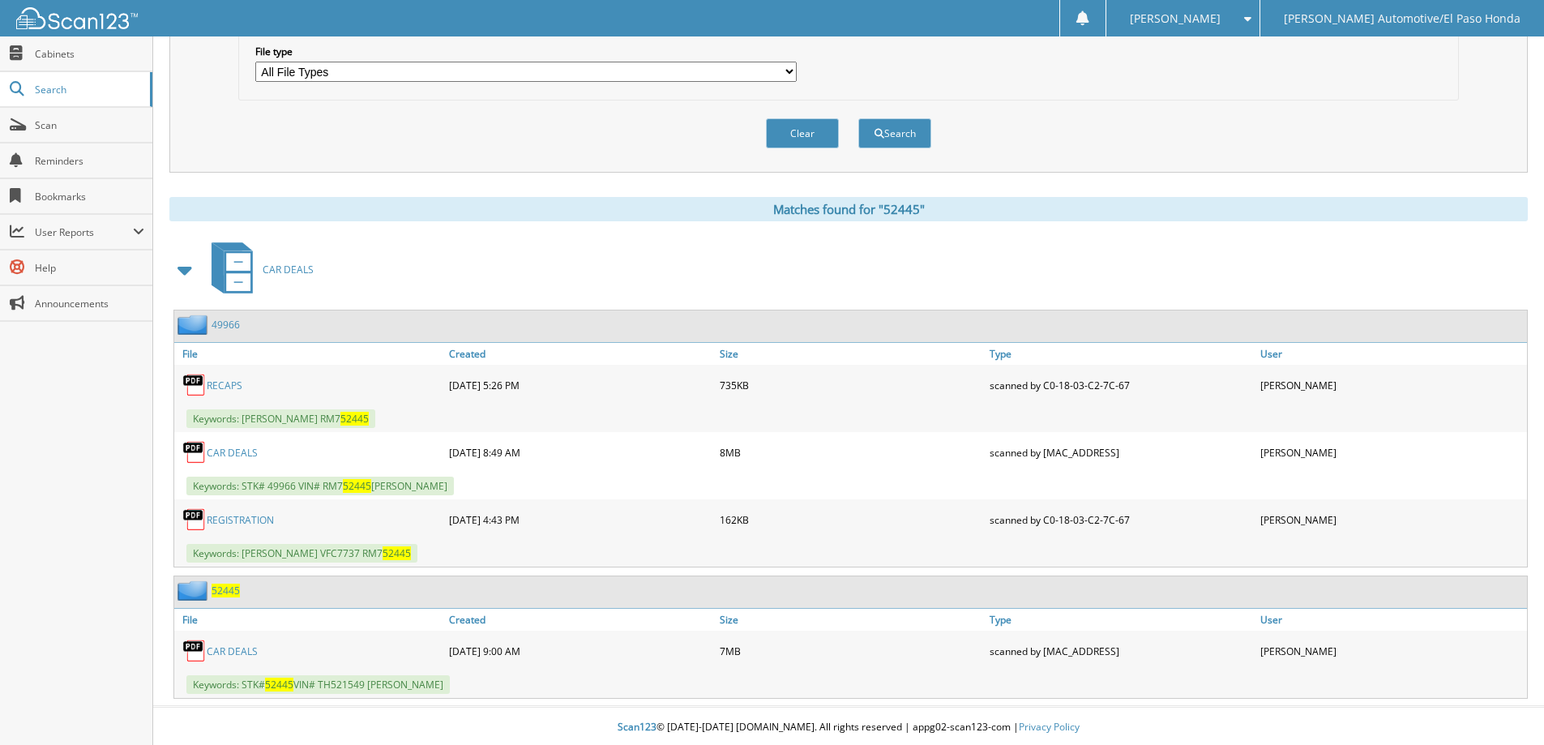
scroll to position [517, 0]
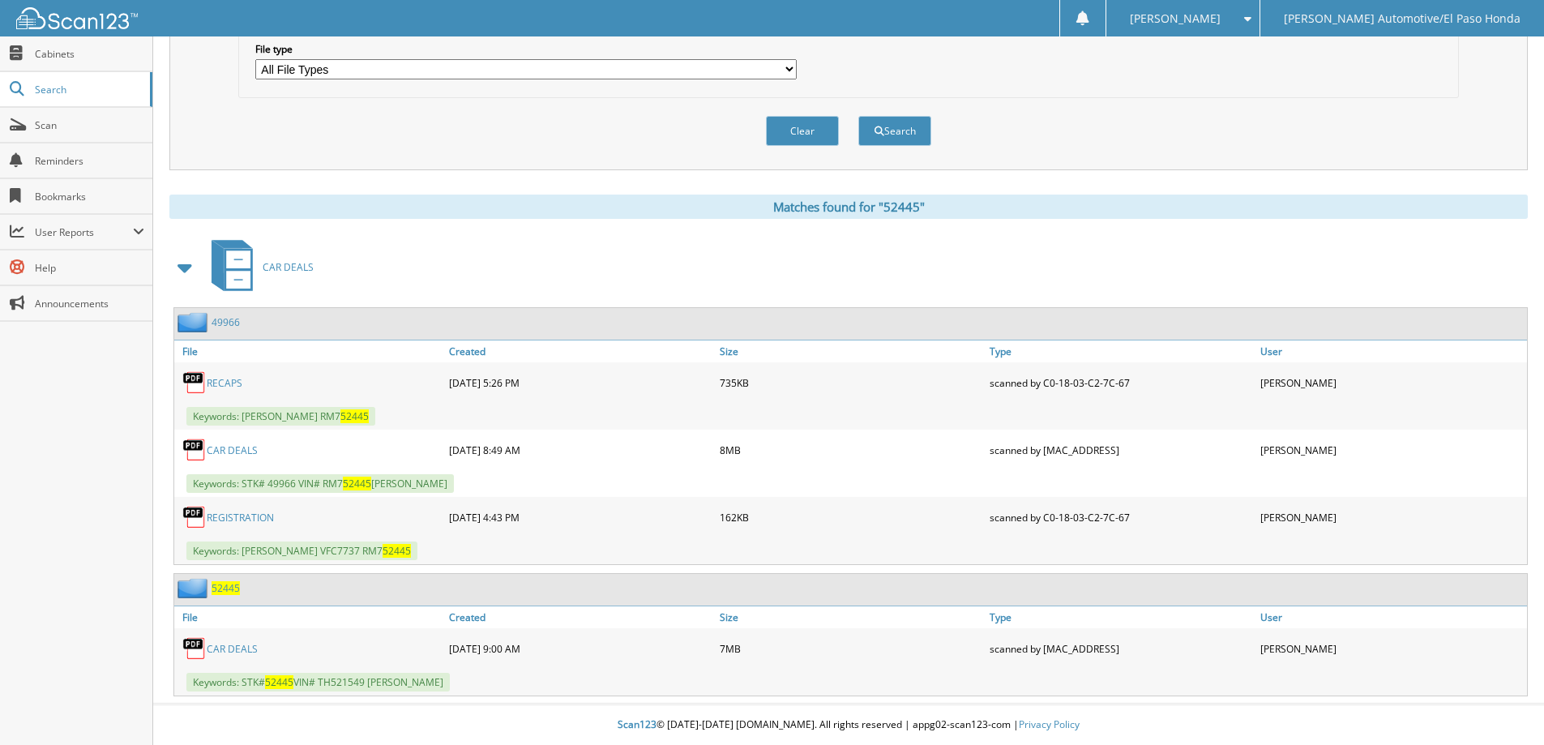
click at [232, 587] on span "52445" at bounding box center [225, 588] width 28 height 14
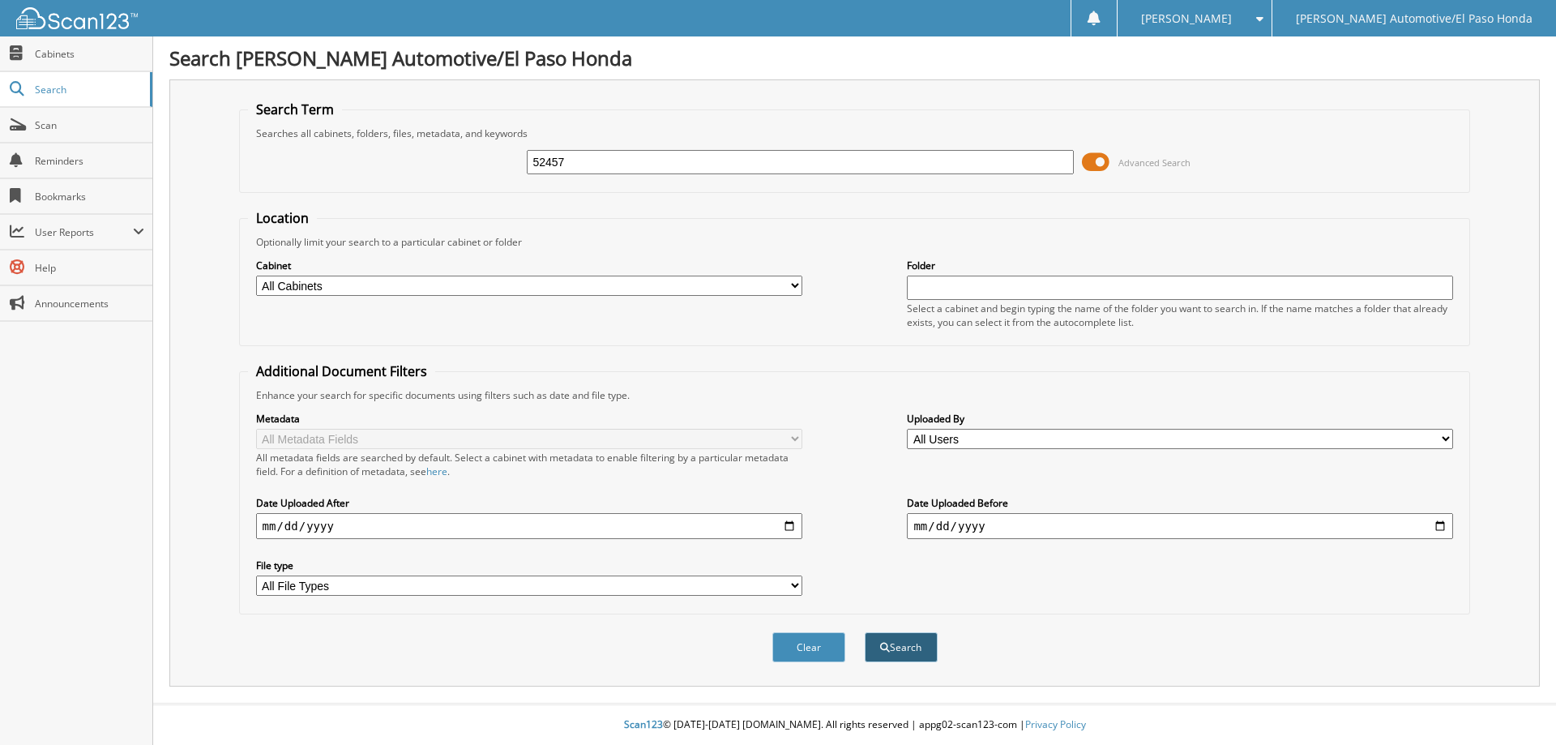
type input "52457"
click at [900, 643] on button "Search" at bounding box center [901, 647] width 73 height 30
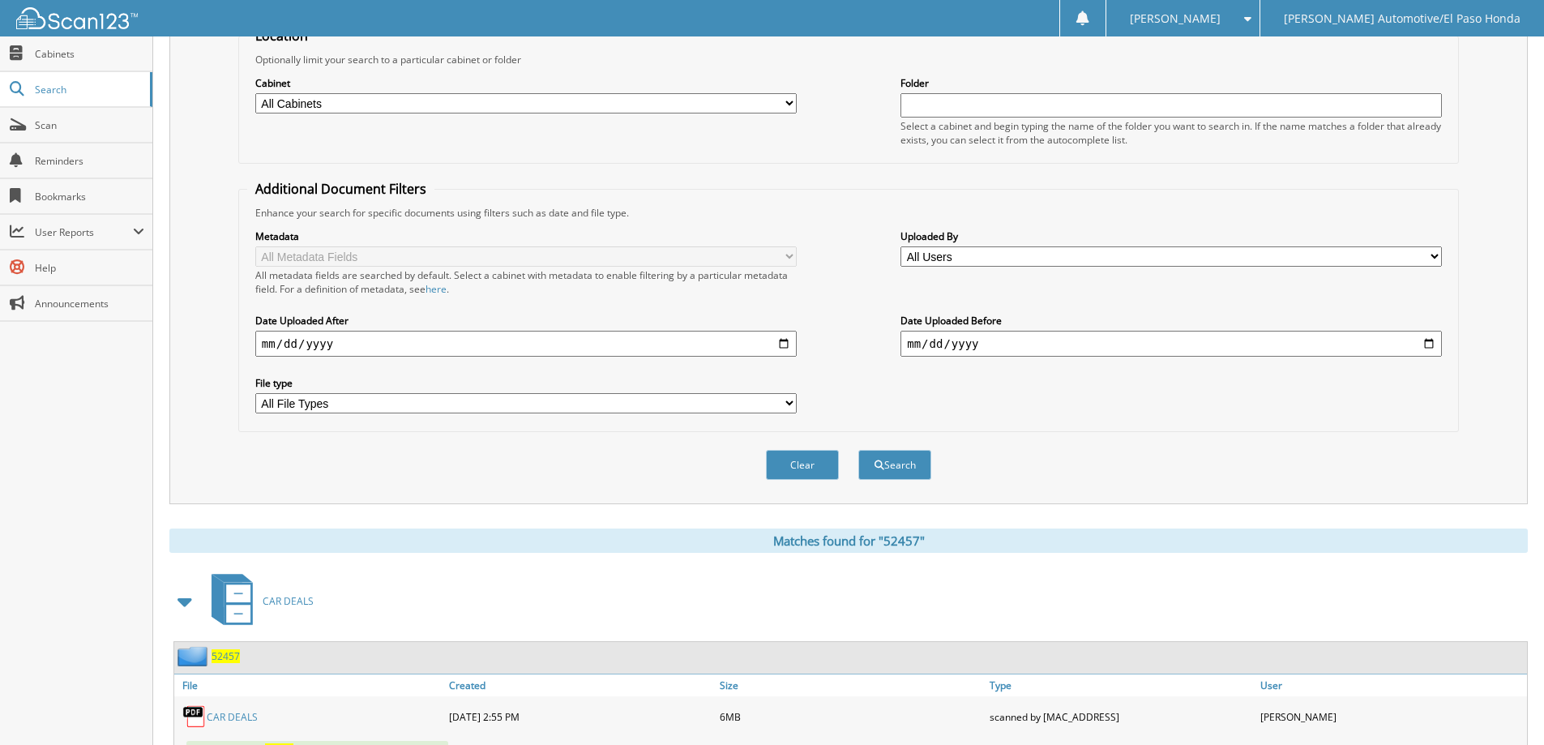
scroll to position [251, 0]
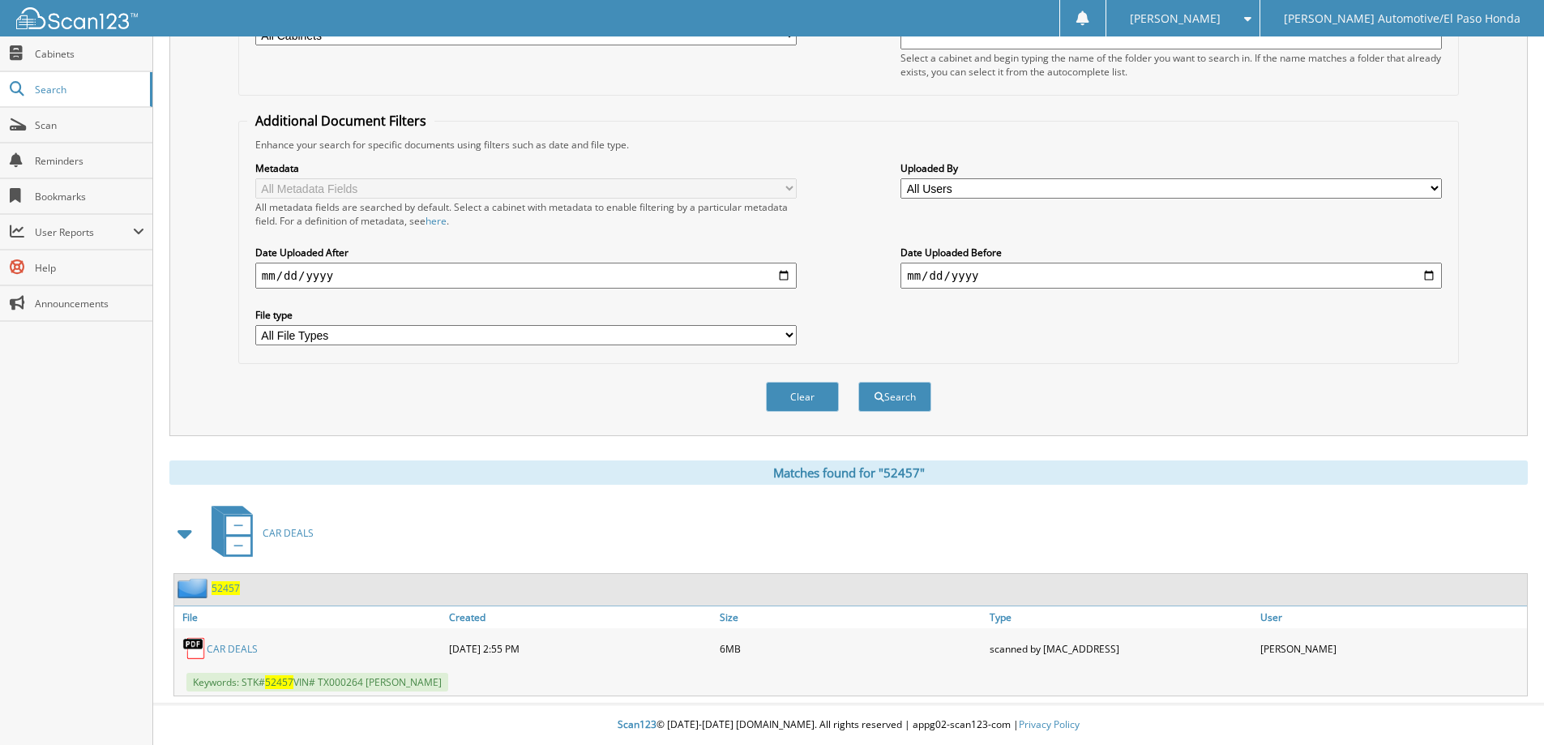
click at [224, 590] on span "52457" at bounding box center [225, 588] width 28 height 14
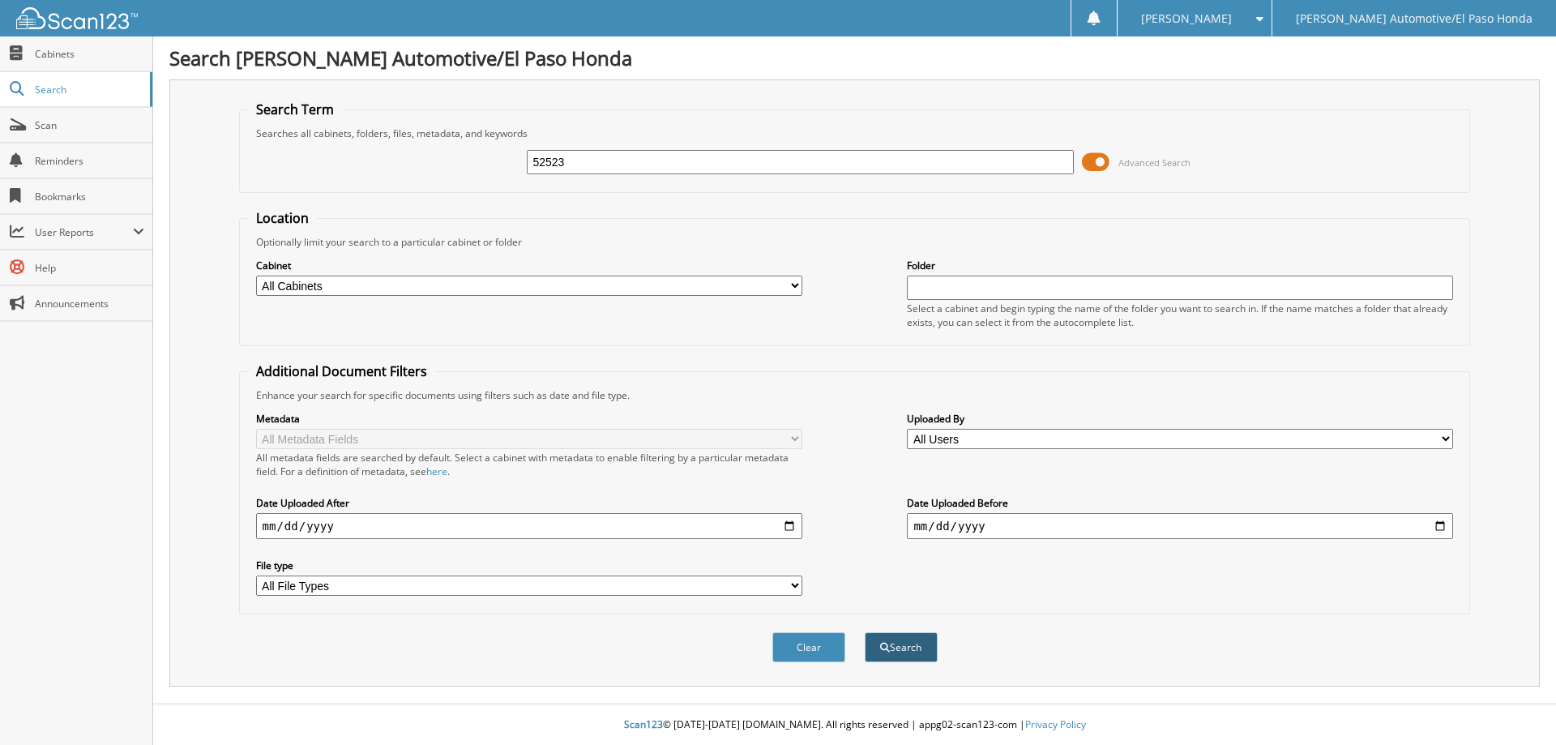
type input "52523"
click at [901, 647] on button "Search" at bounding box center [901, 647] width 73 height 30
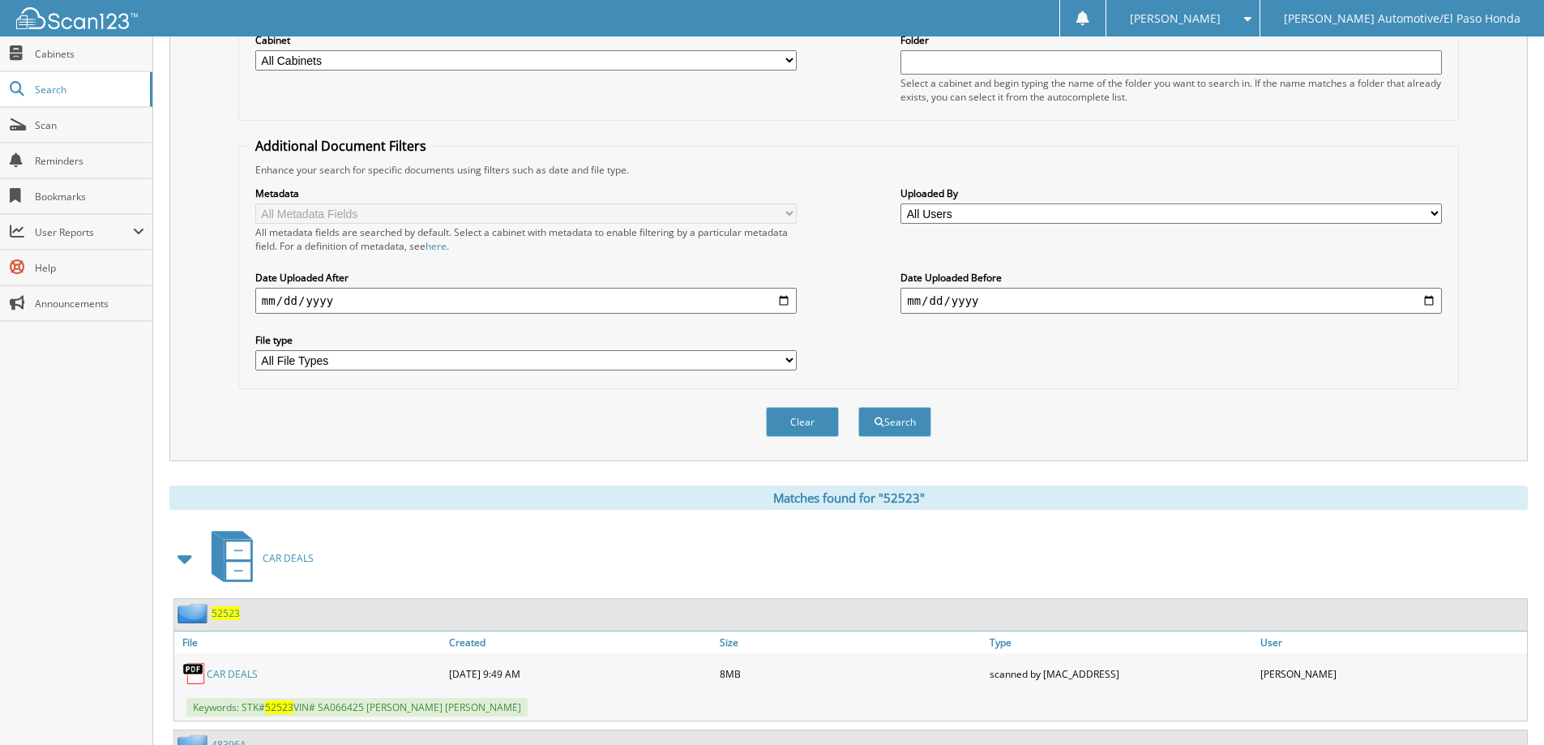
scroll to position [382, 0]
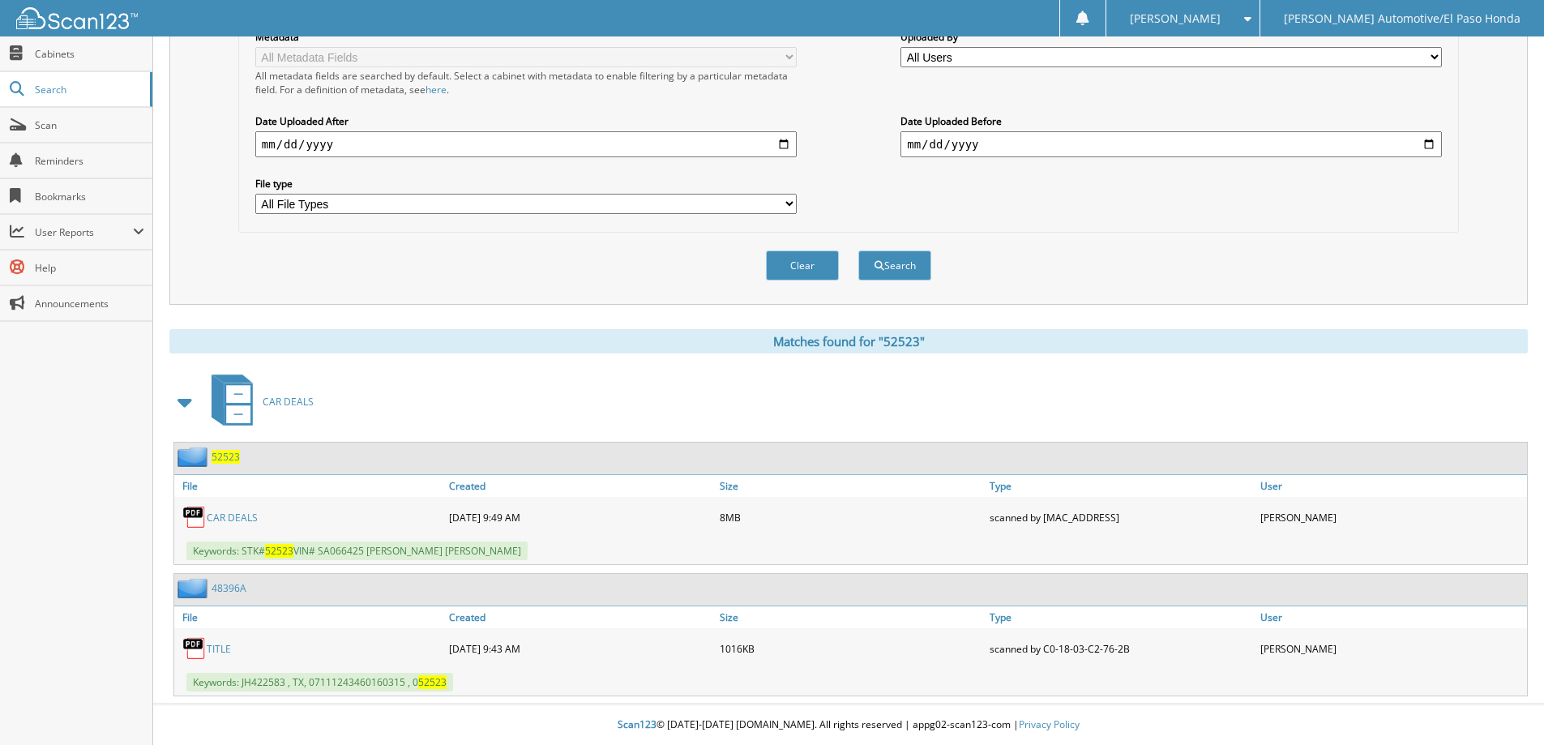
click at [228, 460] on span "52523" at bounding box center [225, 457] width 28 height 14
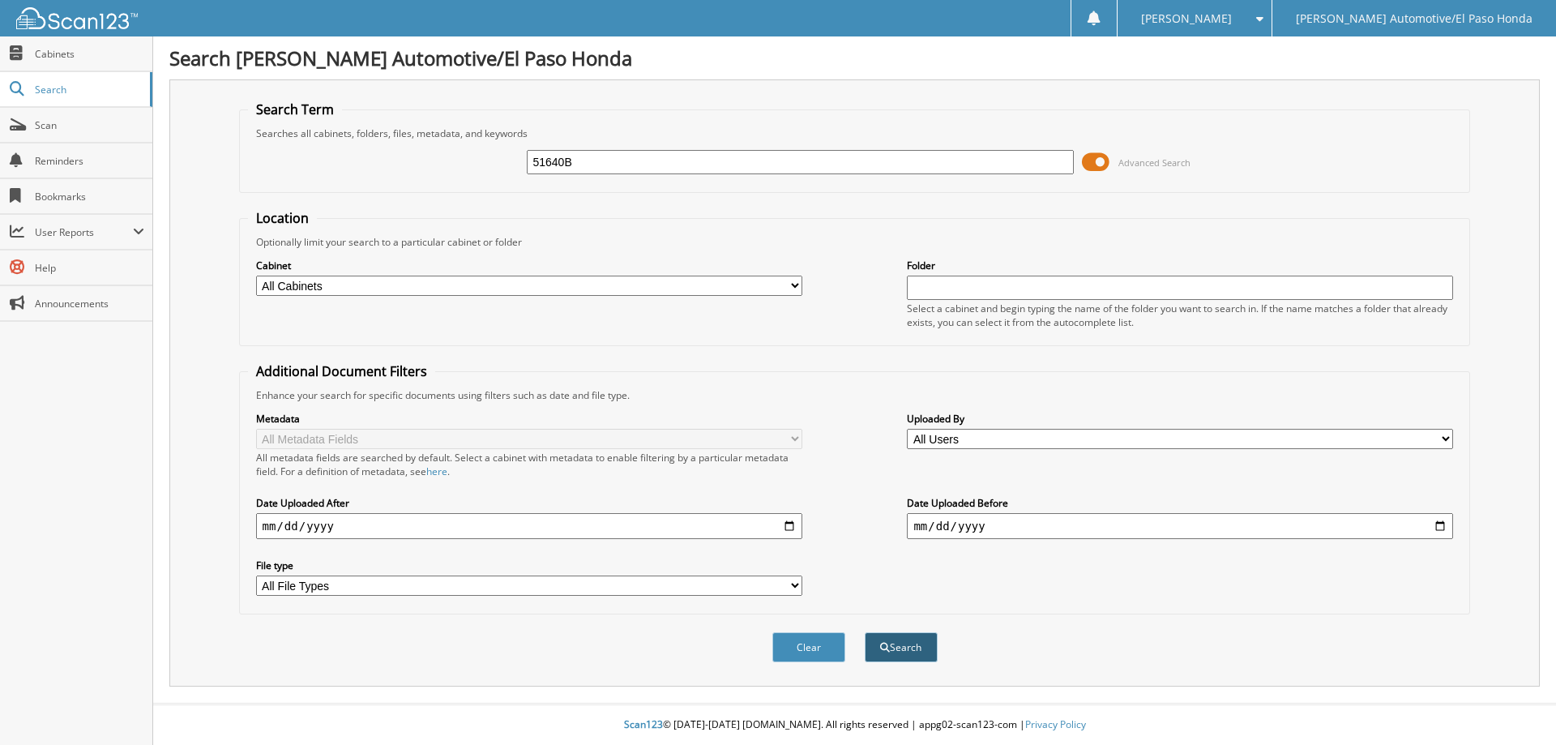
type input "51640B"
click at [903, 646] on button "Search" at bounding box center [901, 647] width 73 height 30
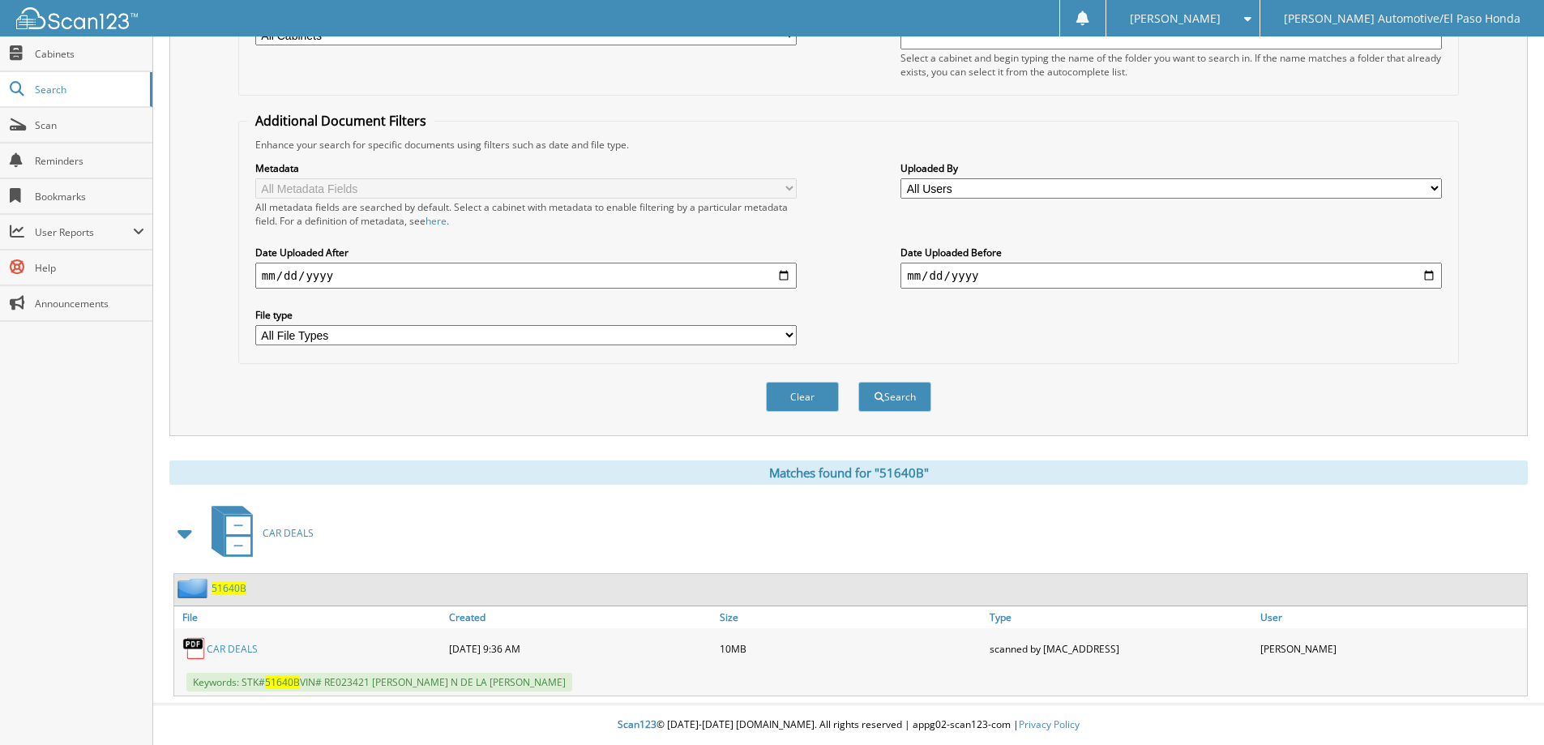
scroll to position [251, 0]
click at [230, 586] on span "51640B" at bounding box center [228, 588] width 35 height 14
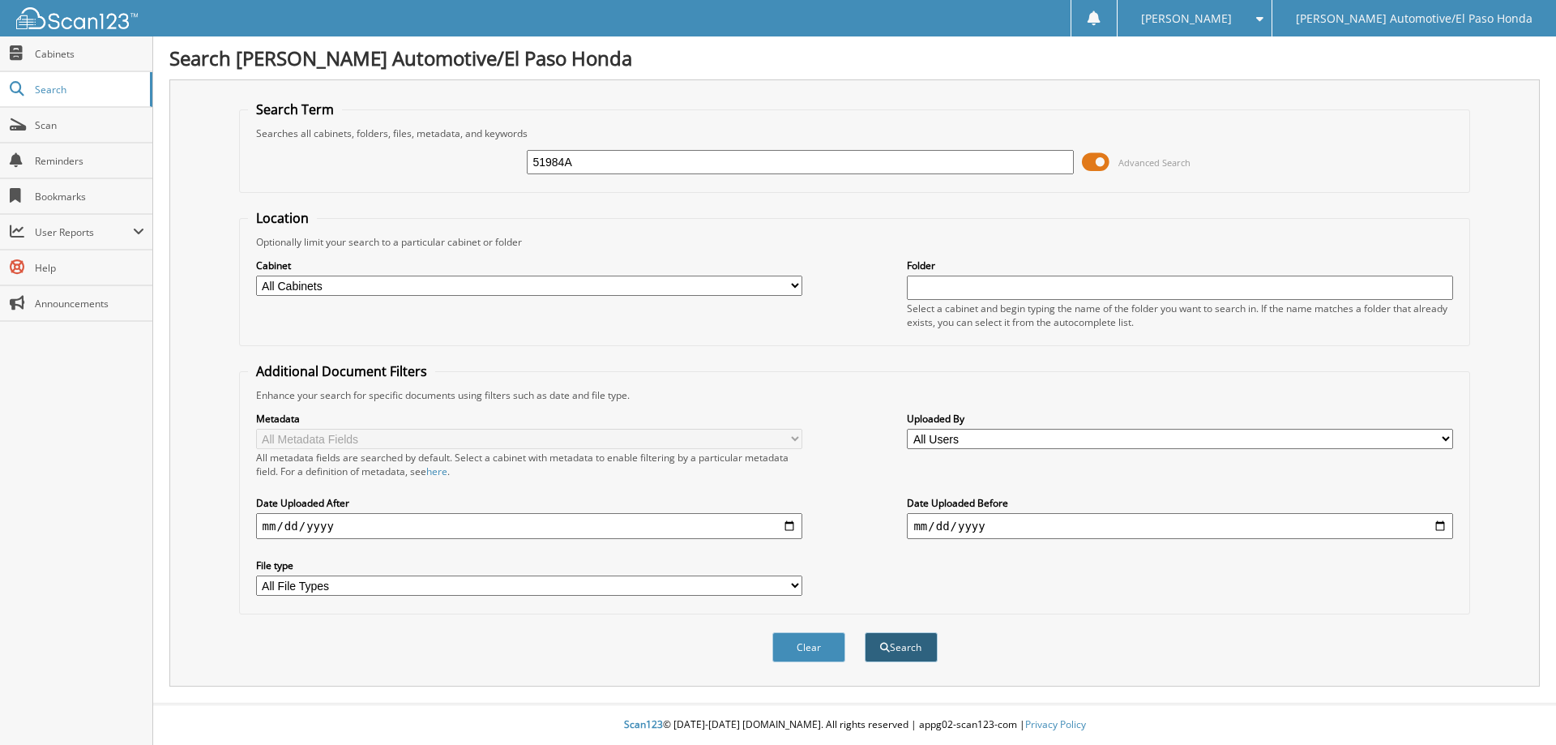
type input "51984A"
click at [888, 639] on button "Search" at bounding box center [901, 647] width 73 height 30
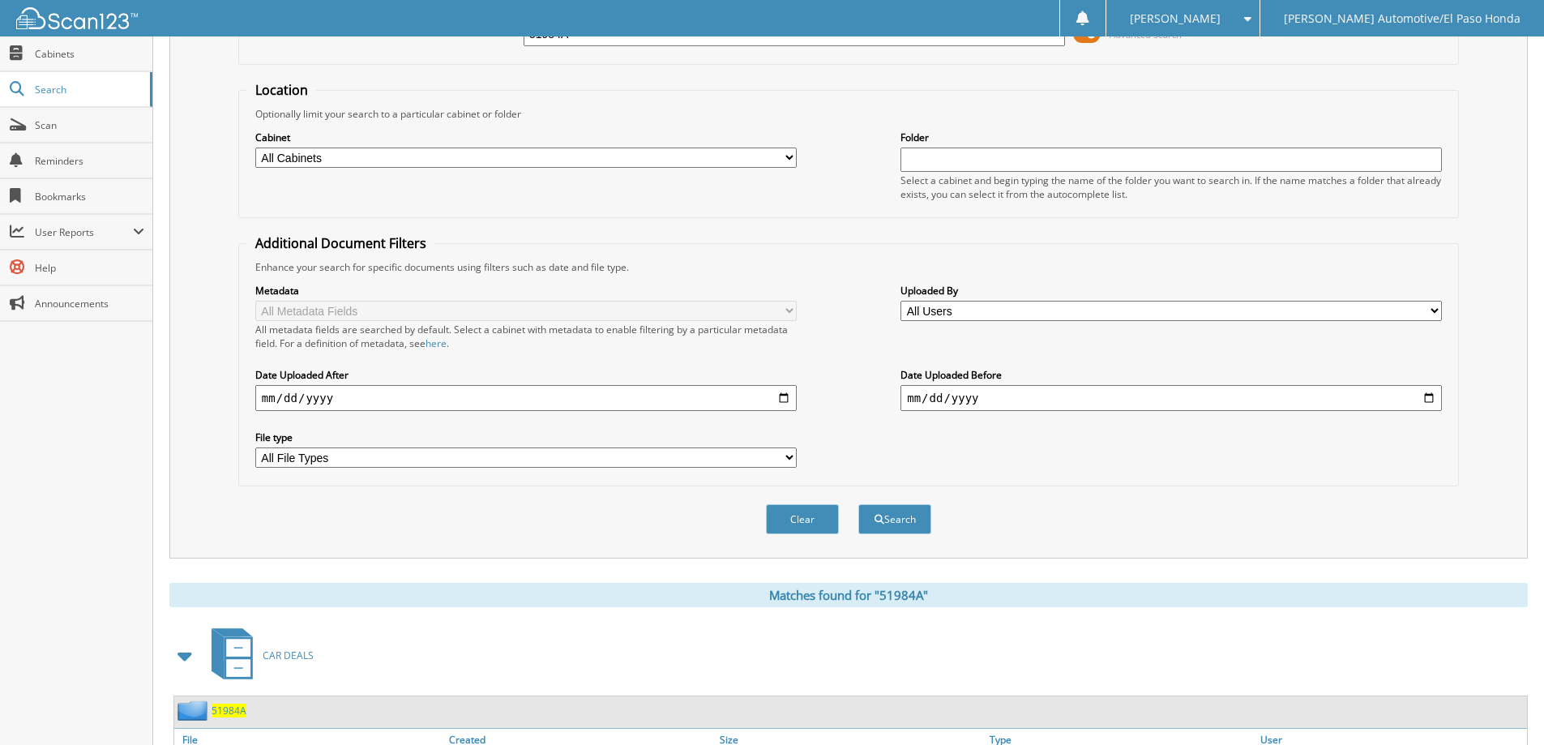
scroll to position [251, 0]
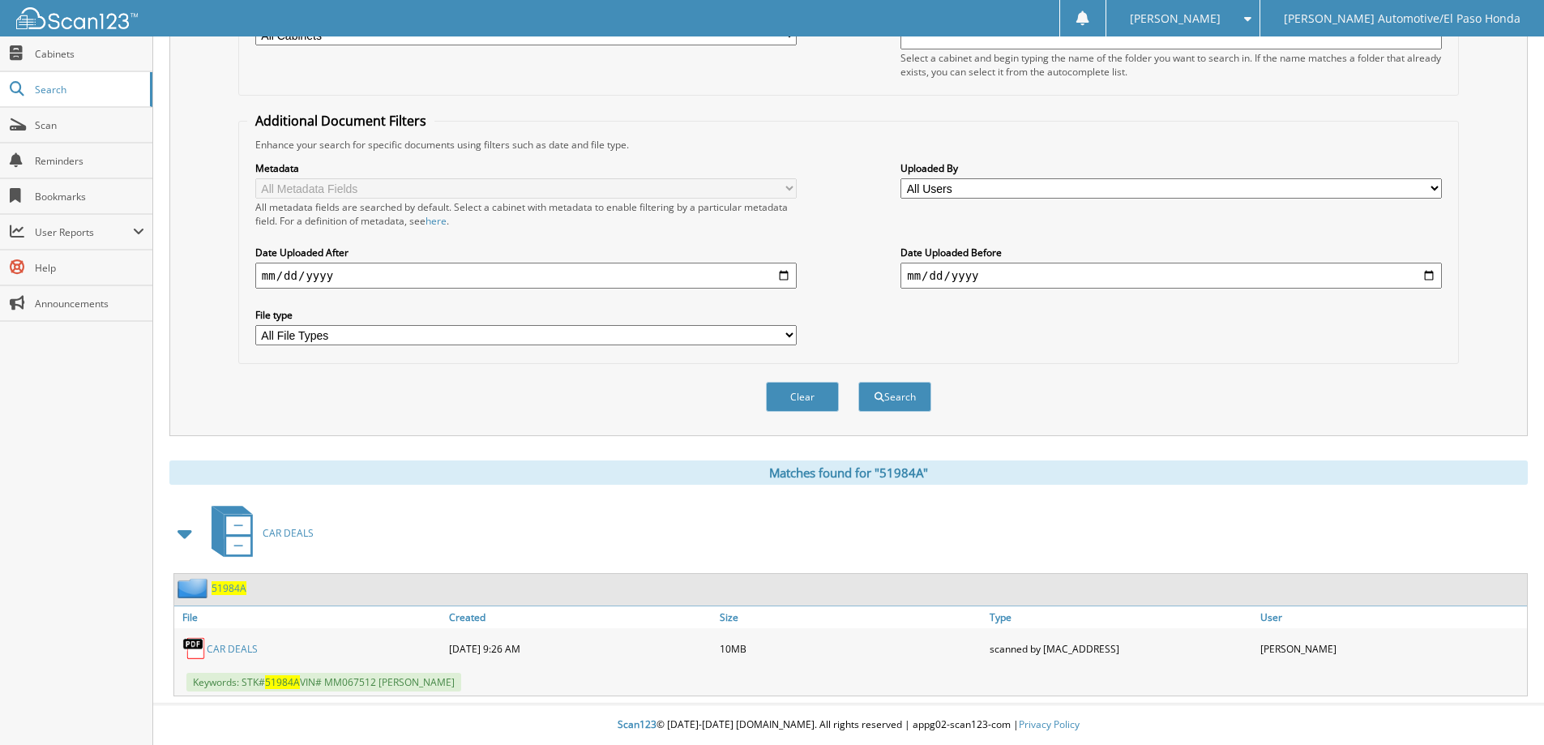
click at [223, 586] on span "51984A" at bounding box center [228, 588] width 35 height 14
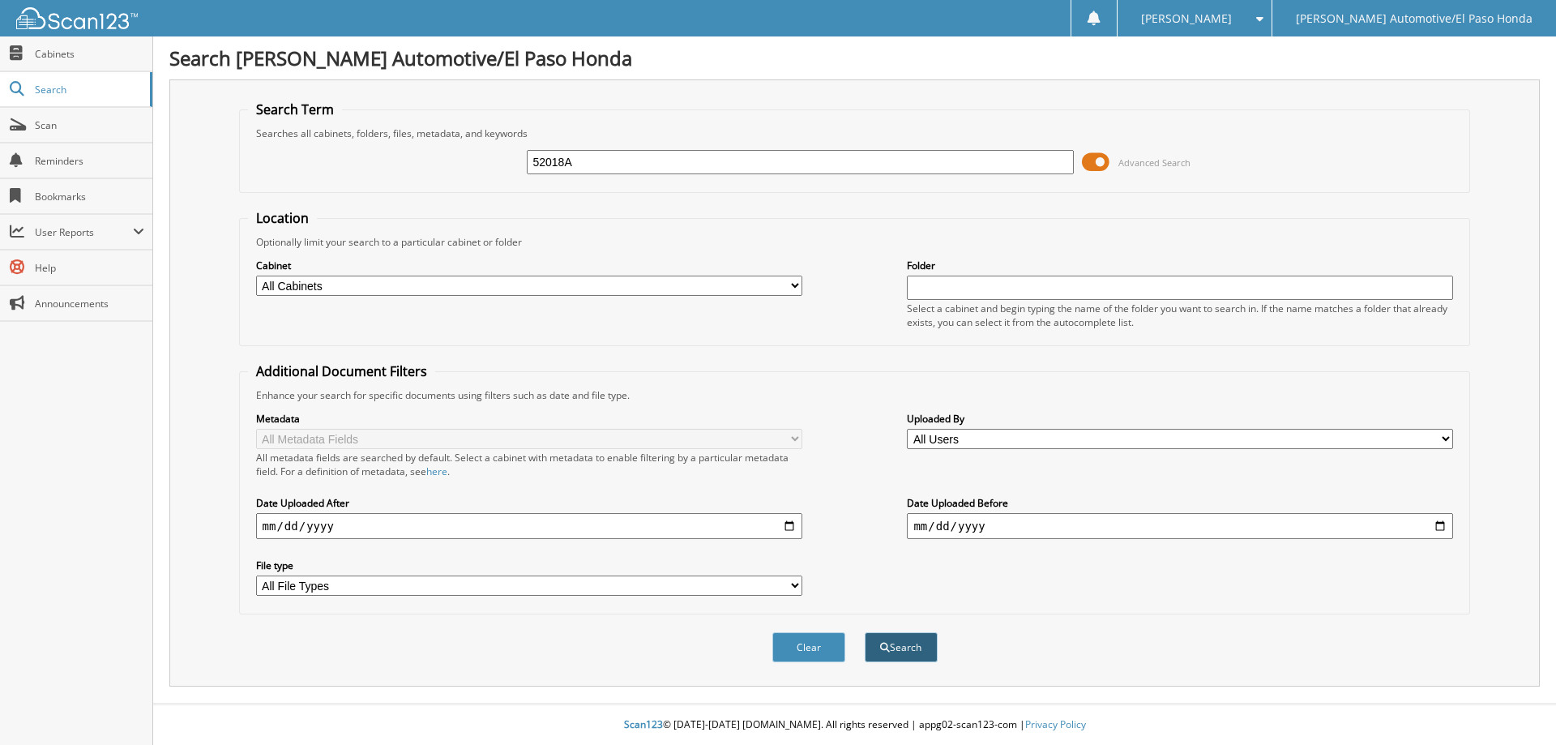
type input "52018A"
click at [910, 644] on button "Search" at bounding box center [901, 647] width 73 height 30
